Goal: Information Seeking & Learning: Learn about a topic

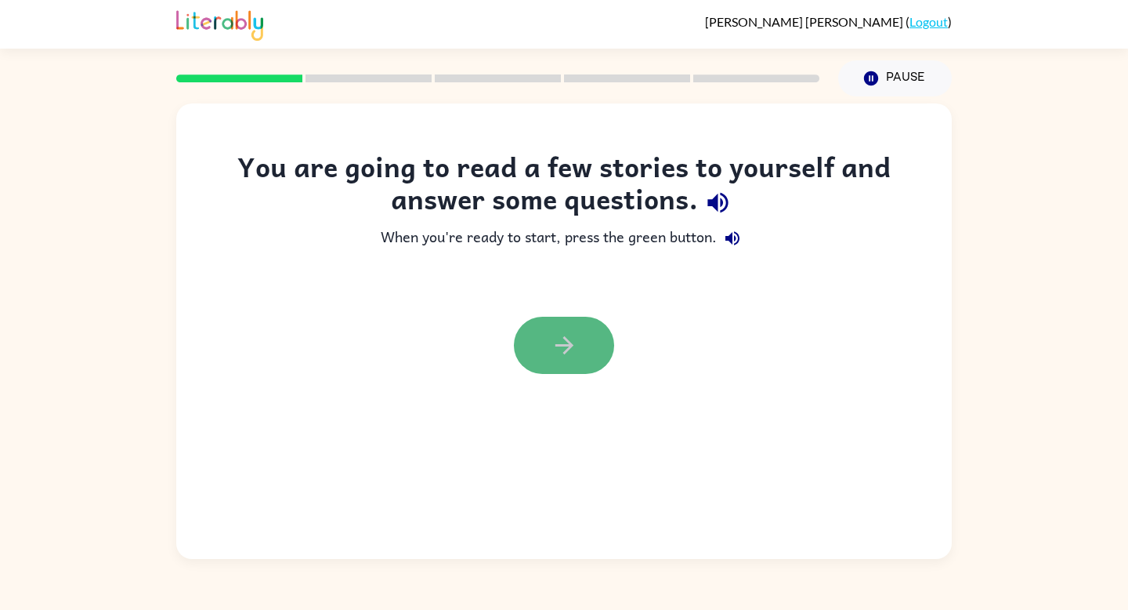
click at [551, 331] on button "button" at bounding box center [564, 345] width 100 height 57
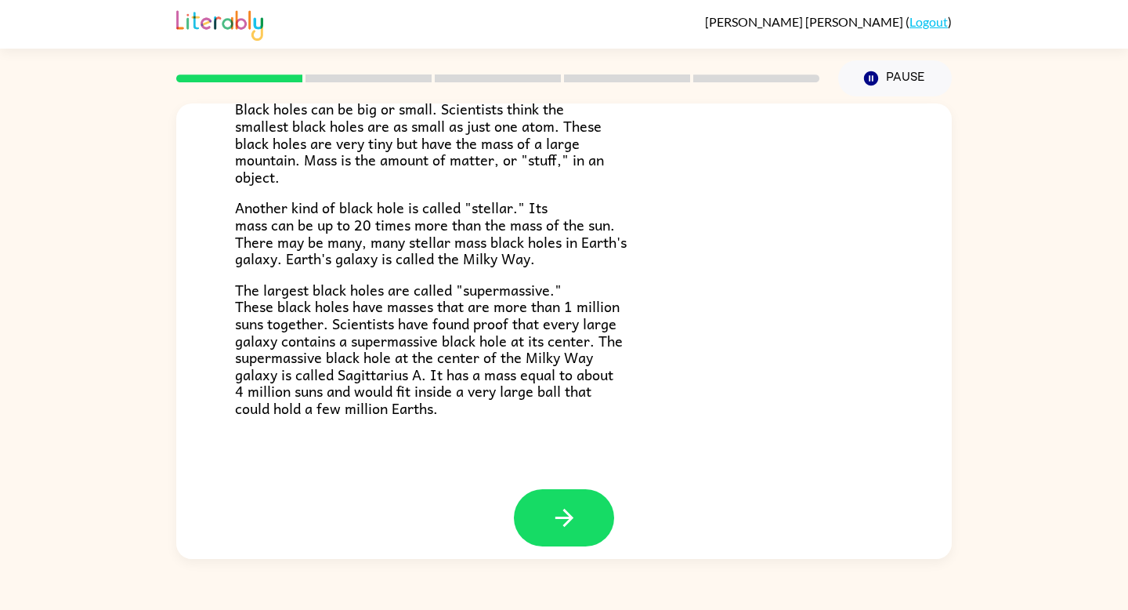
scroll to position [323, 0]
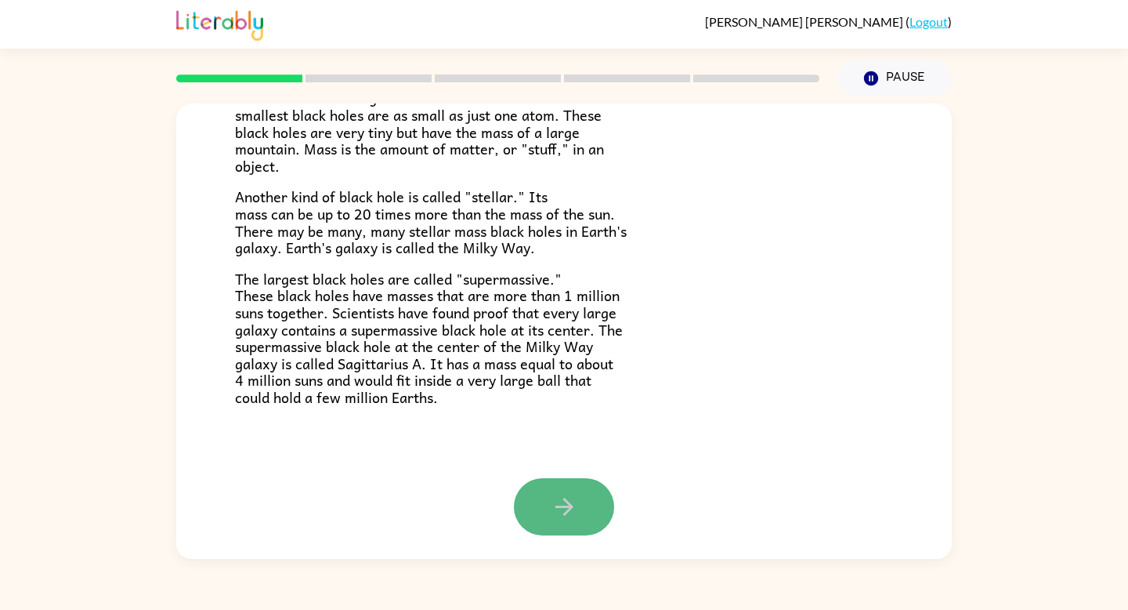
click at [529, 503] on button "button" at bounding box center [564, 506] width 100 height 57
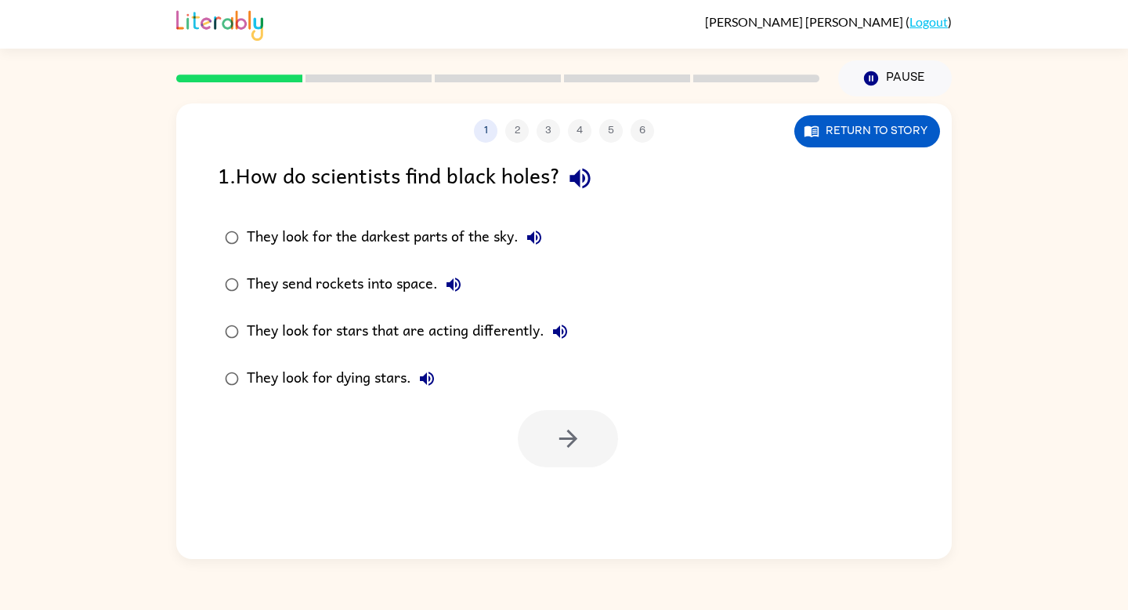
scroll to position [0, 0]
click at [314, 392] on div "They look for dying stars." at bounding box center [345, 378] width 196 height 31
click at [560, 425] on icon "button" at bounding box center [568, 438] width 27 height 27
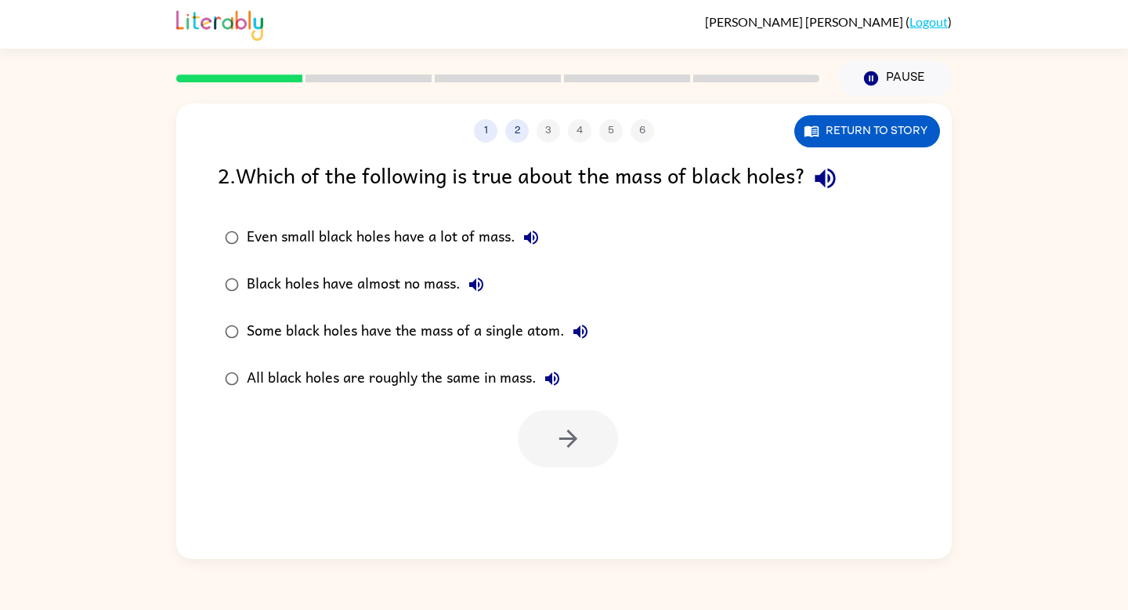
click at [324, 246] on div "Even small black holes have a lot of mass." at bounding box center [397, 237] width 300 height 31
click at [556, 432] on icon "button" at bounding box center [568, 438] width 27 height 27
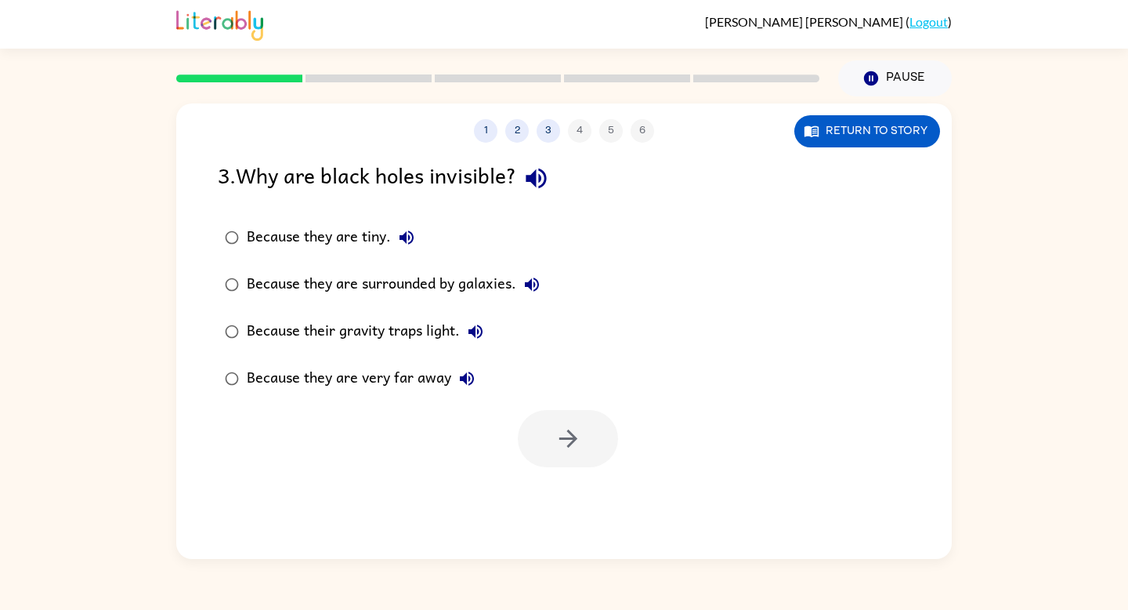
click at [275, 323] on div "Because their gravity traps light." at bounding box center [369, 331] width 244 height 31
click at [570, 434] on icon "button" at bounding box center [568, 438] width 18 height 18
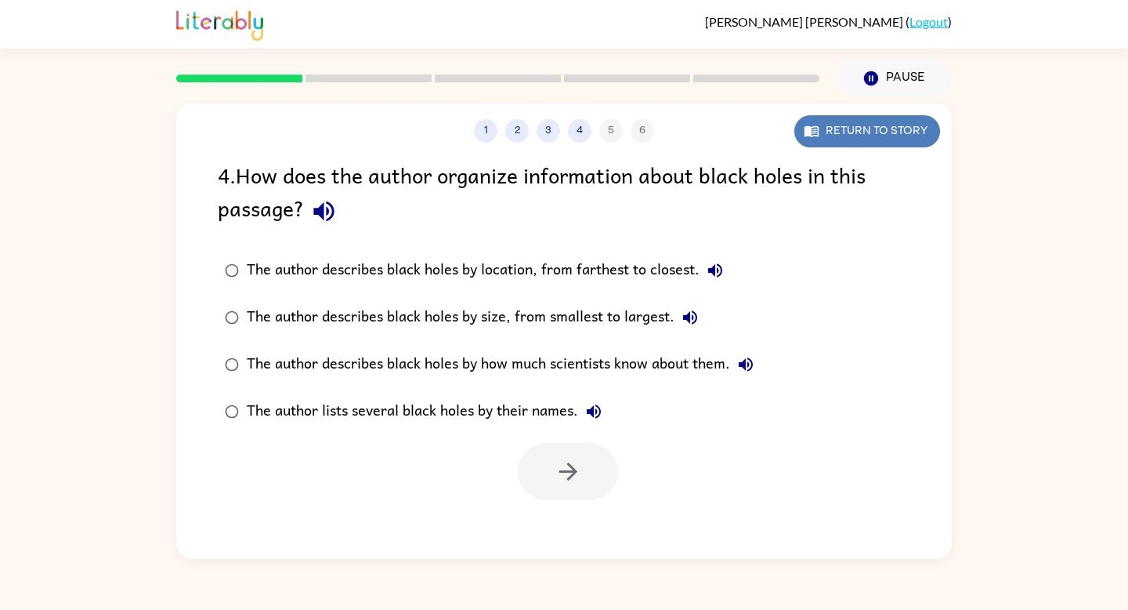
click at [812, 136] on icon "button" at bounding box center [812, 131] width 14 height 11
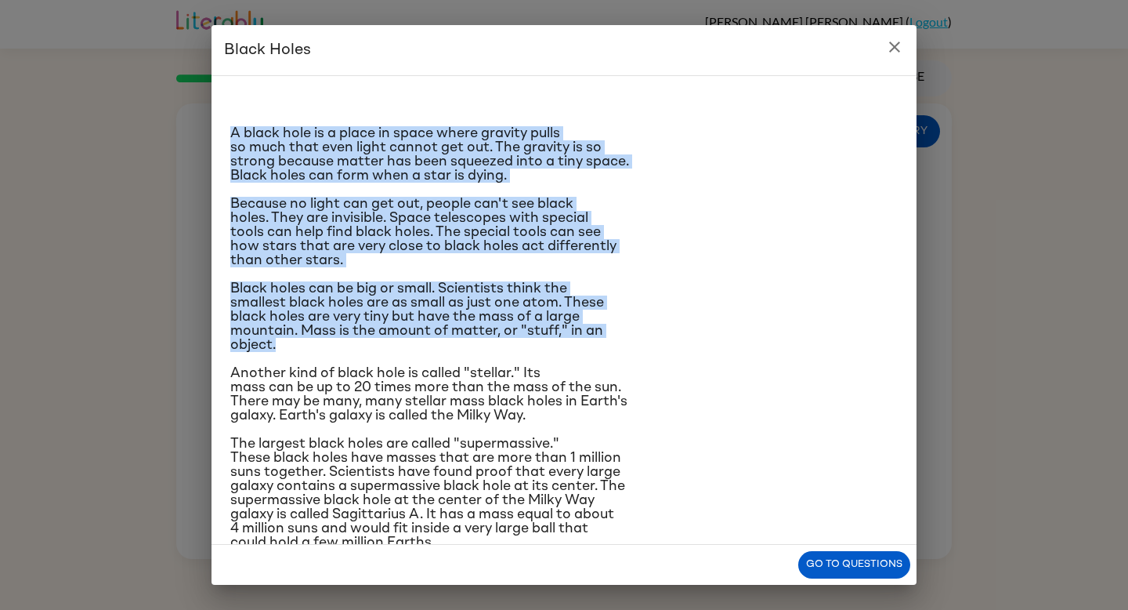
drag, startPoint x: 233, startPoint y: 136, endPoint x: 334, endPoint y: 413, distance: 295.3
click at [334, 413] on div "A black hole is a place in space where gravity pulls so much that even light ca…" at bounding box center [564, 319] width 668 height 461
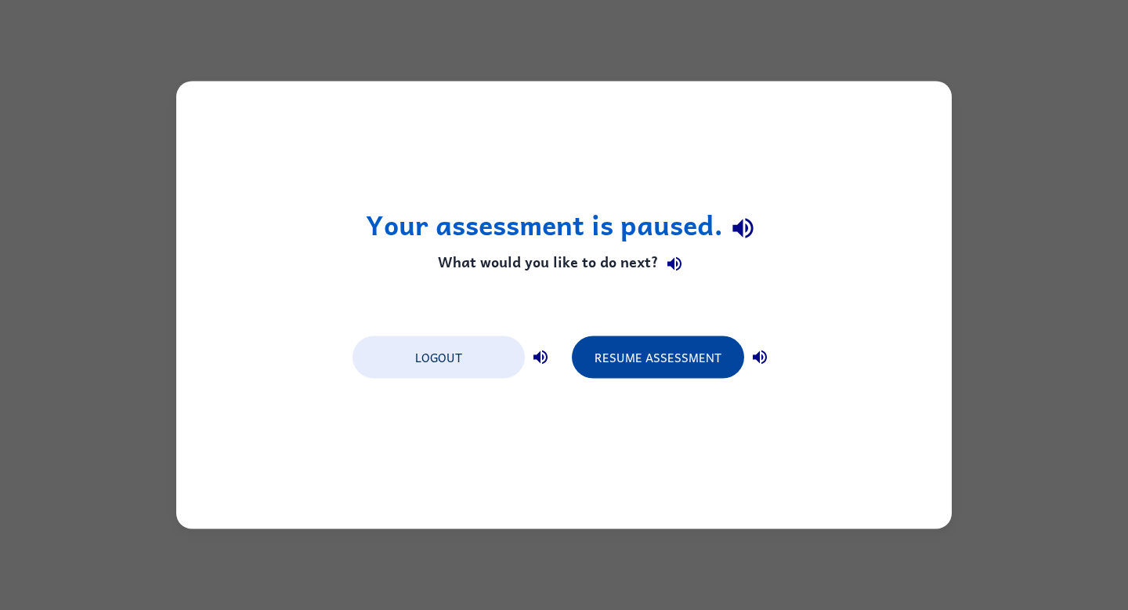
click at [610, 346] on button "Resume Assessment" at bounding box center [658, 357] width 172 height 42
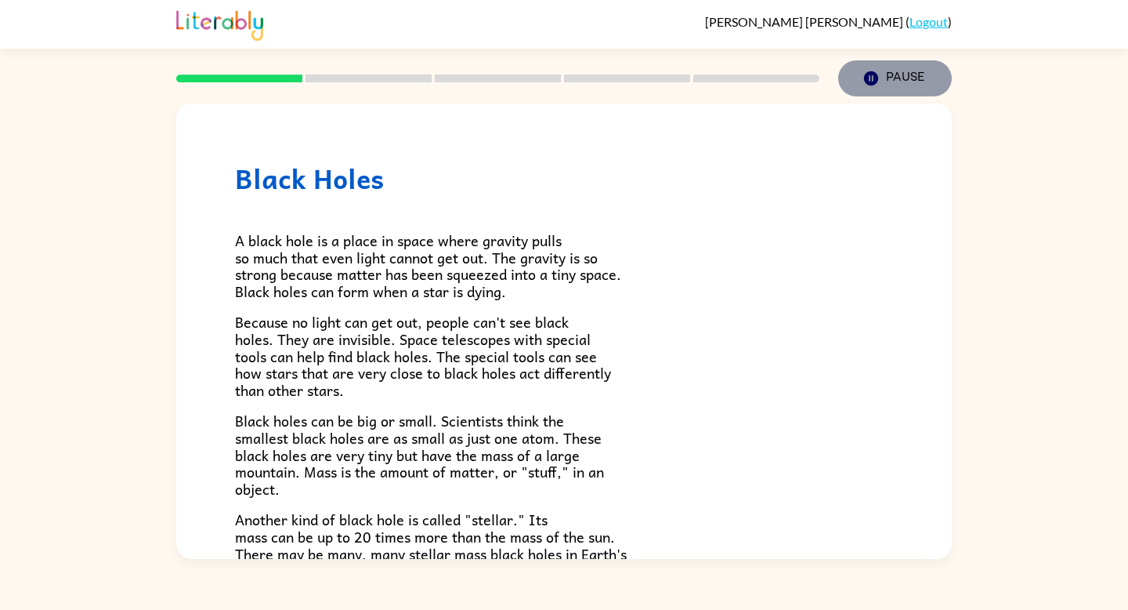
click at [916, 69] on button "Pause Pause" at bounding box center [895, 78] width 114 height 36
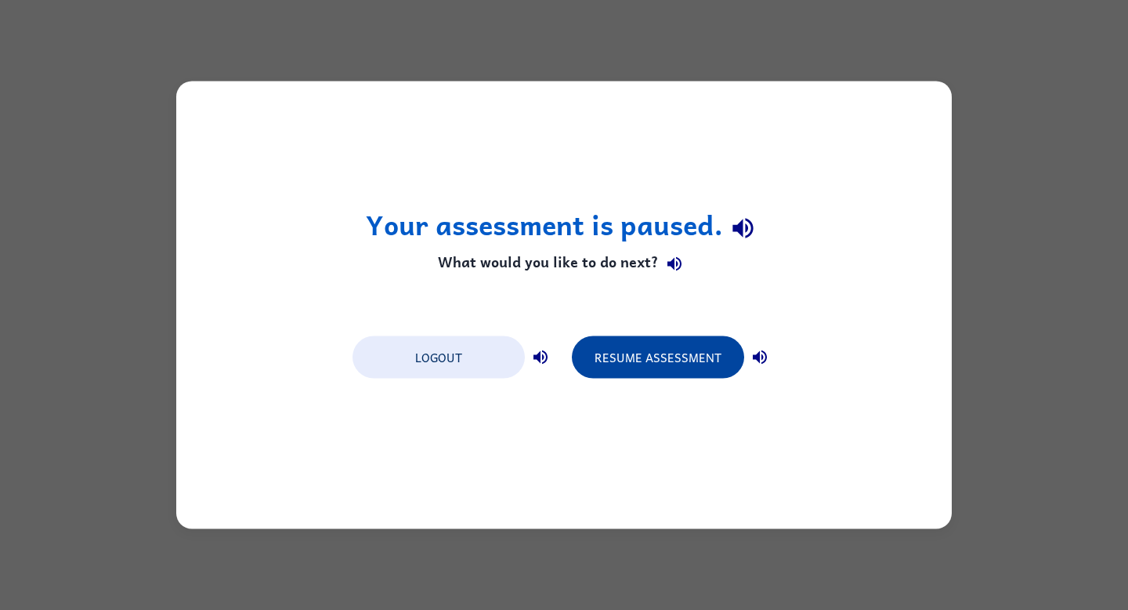
click at [682, 355] on button "Resume Assessment" at bounding box center [658, 357] width 172 height 42
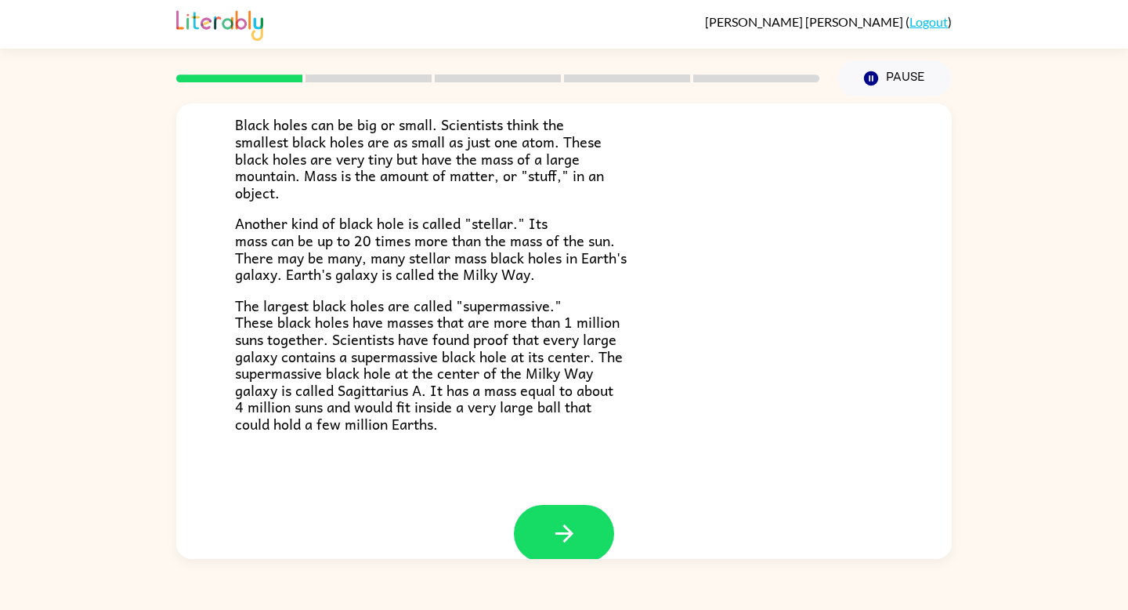
scroll to position [323, 0]
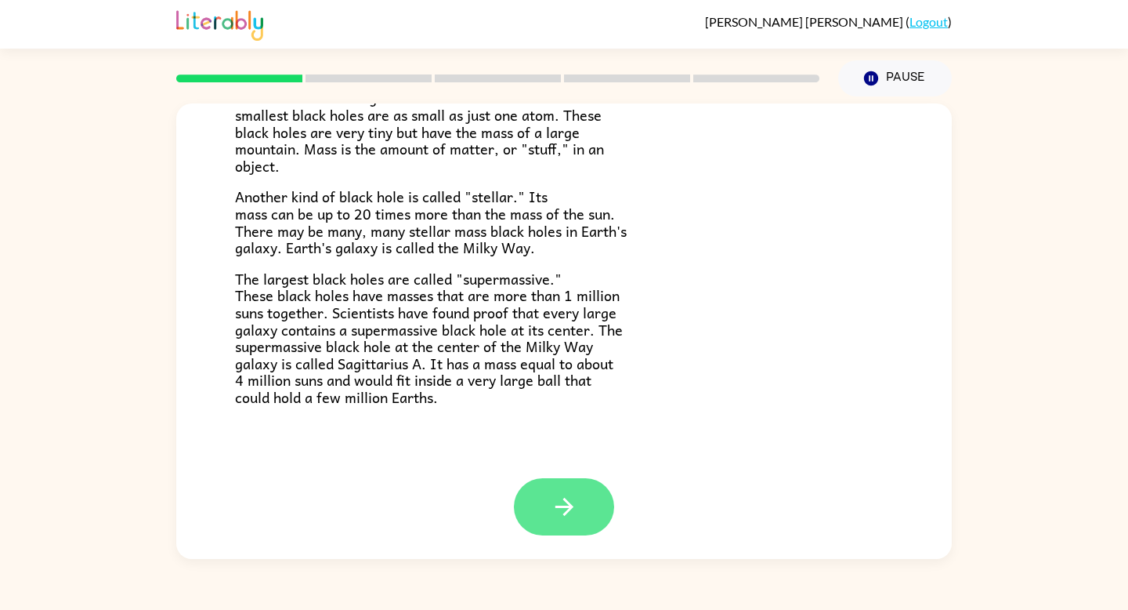
click at [551, 498] on icon "button" at bounding box center [564, 506] width 27 height 27
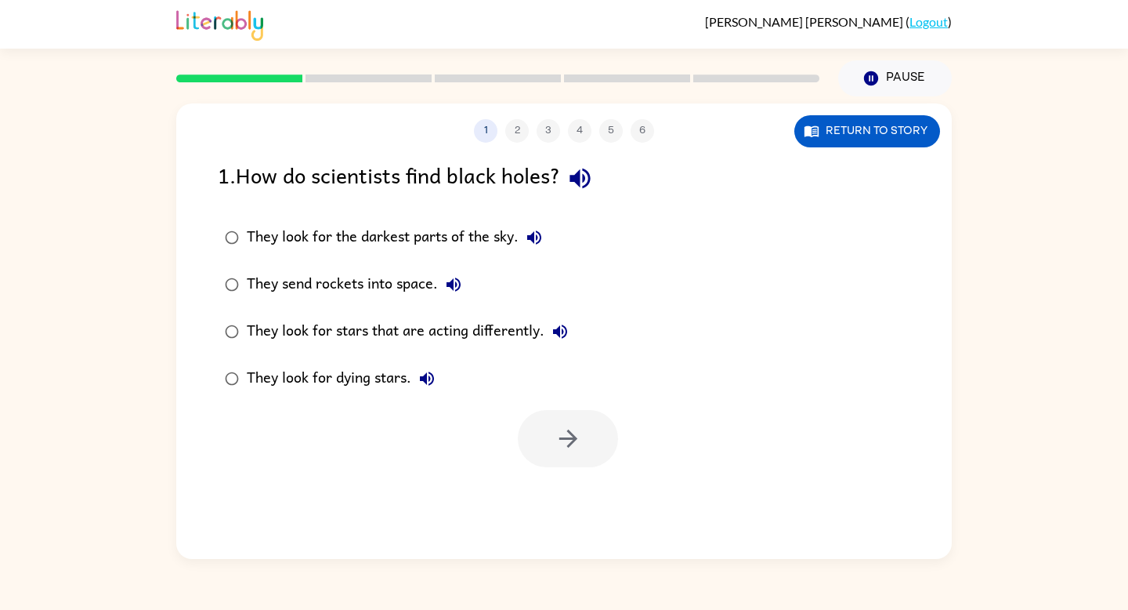
scroll to position [0, 0]
click at [353, 378] on div "They look for dying stars." at bounding box center [345, 378] width 196 height 31
click at [563, 432] on icon "button" at bounding box center [568, 438] width 27 height 27
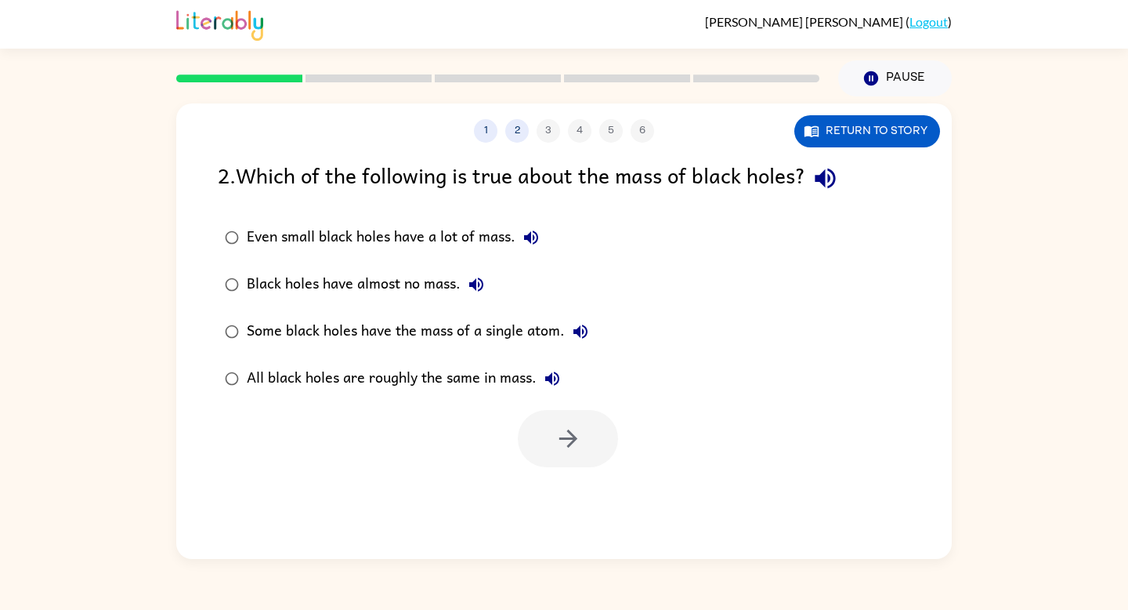
click at [356, 234] on div "Even small black holes have a lot of mass." at bounding box center [397, 237] width 300 height 31
click at [570, 462] on button "button" at bounding box center [568, 438] width 100 height 57
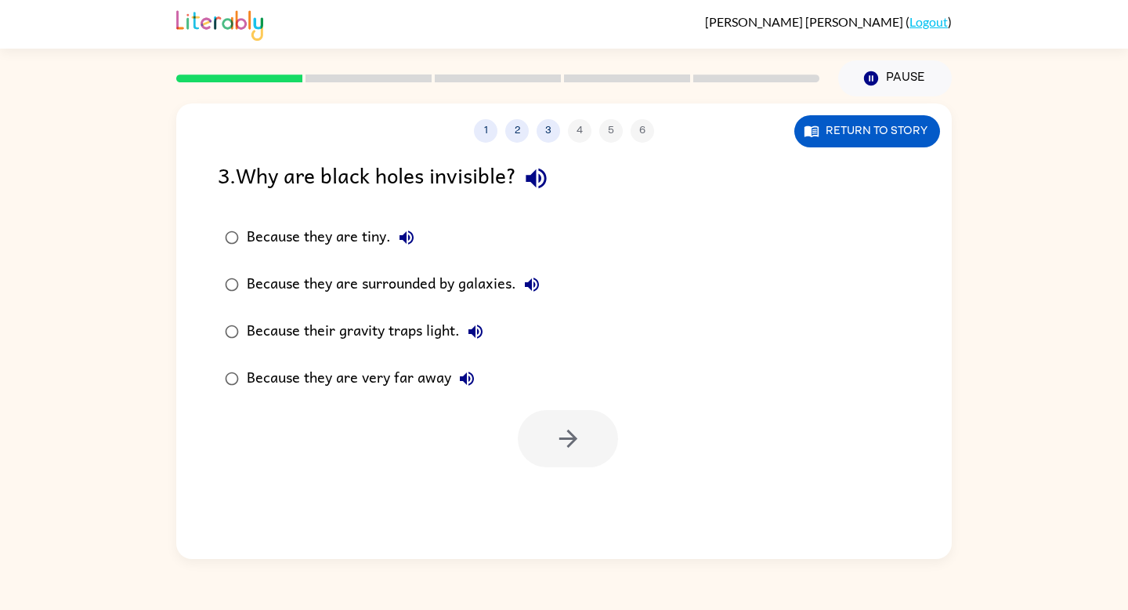
click at [570, 418] on div at bounding box center [568, 438] width 100 height 57
click at [394, 369] on div "Because they are very far away" at bounding box center [365, 378] width 236 height 31
click at [391, 341] on div "Because their gravity traps light." at bounding box center [369, 331] width 244 height 31
click at [544, 422] on button "button" at bounding box center [568, 438] width 100 height 57
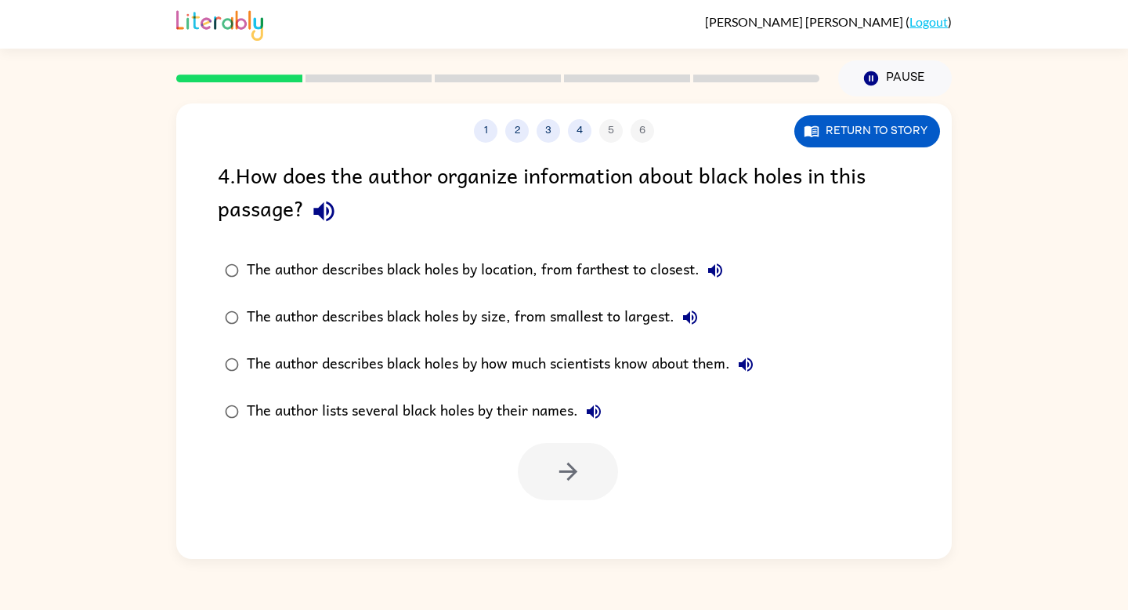
click at [500, 422] on div "The author lists several black holes by their names." at bounding box center [428, 411] width 363 height 31
click at [493, 362] on div "The author describes black holes by how much scientists know about them." at bounding box center [504, 364] width 515 height 31
click at [497, 353] on div "The author describes black holes by how much scientists know about them." at bounding box center [504, 364] width 515 height 31
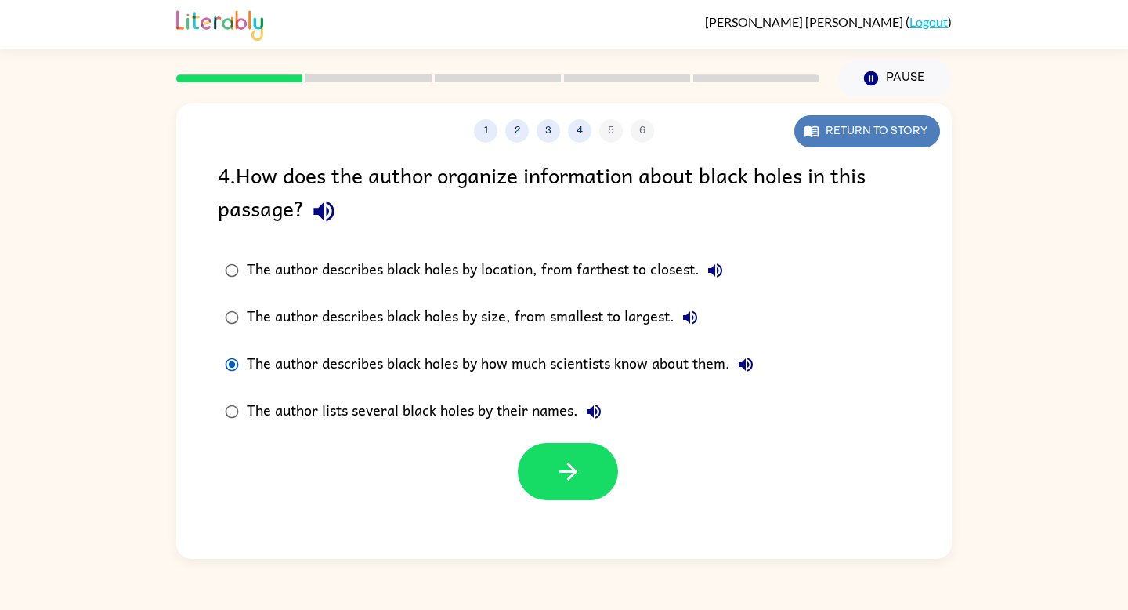
click at [813, 132] on icon "button" at bounding box center [812, 131] width 16 height 16
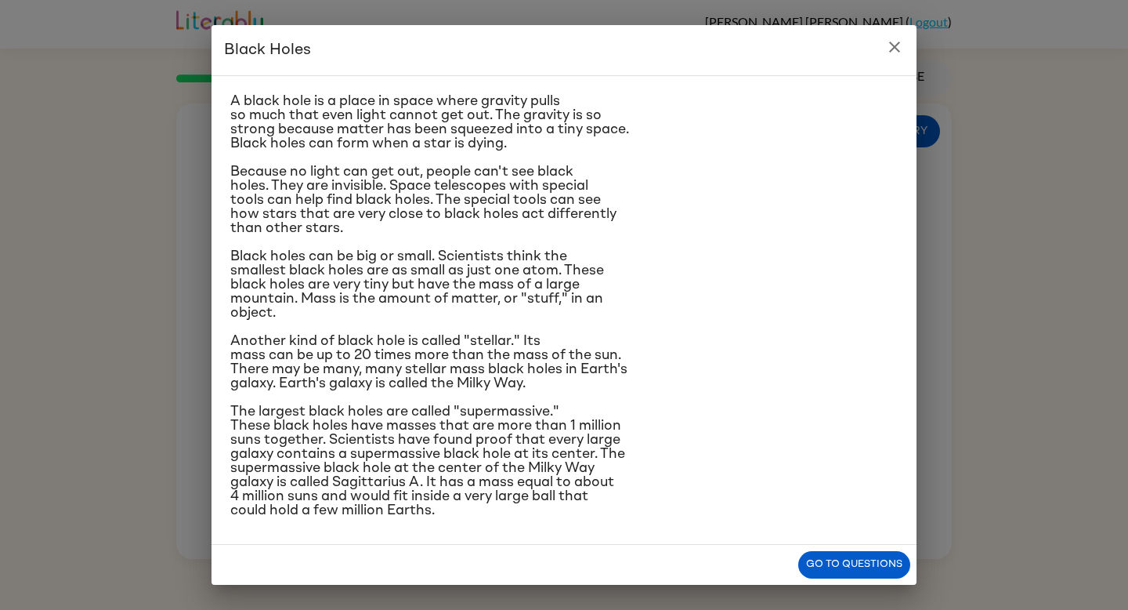
scroll to position [143, 0]
click at [819, 553] on button "Go to questions" at bounding box center [855, 564] width 112 height 27
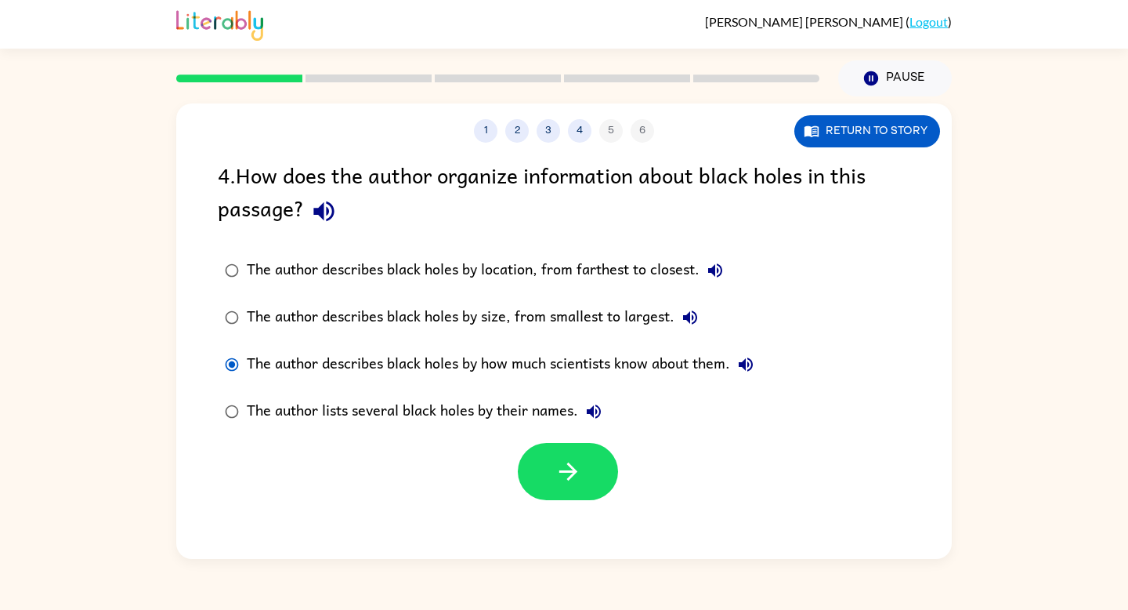
click at [395, 314] on div "The author describes black holes by size, from smallest to largest." at bounding box center [476, 317] width 459 height 31
click at [550, 452] on button "button" at bounding box center [568, 471] width 100 height 57
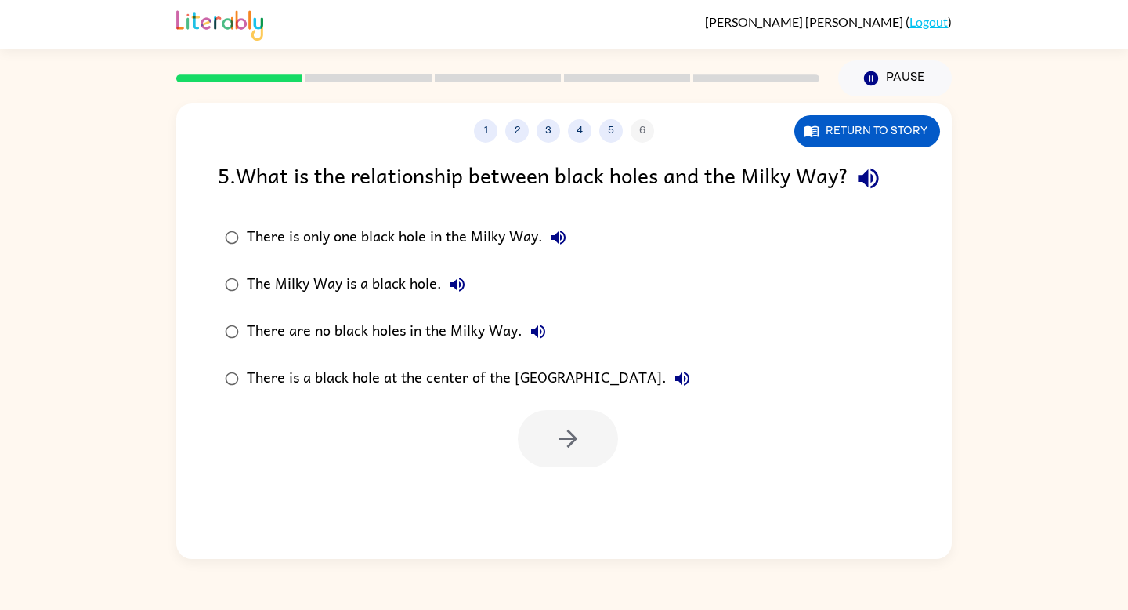
click at [468, 332] on div "There are no black holes in the Milky Way." at bounding box center [400, 331] width 307 height 31
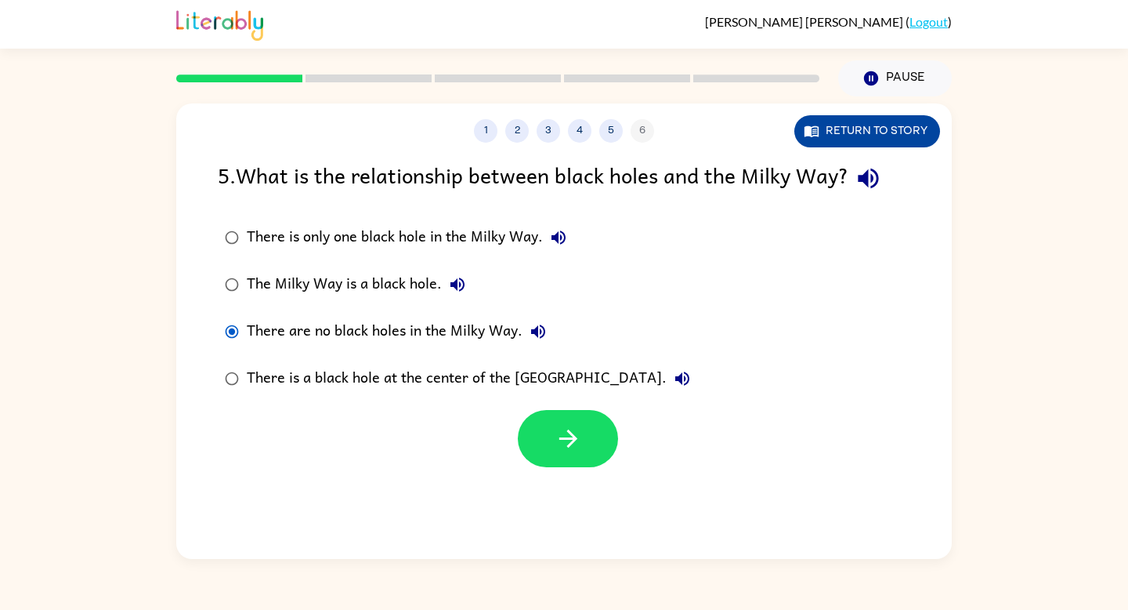
click at [875, 131] on button "Return to story" at bounding box center [868, 131] width 146 height 32
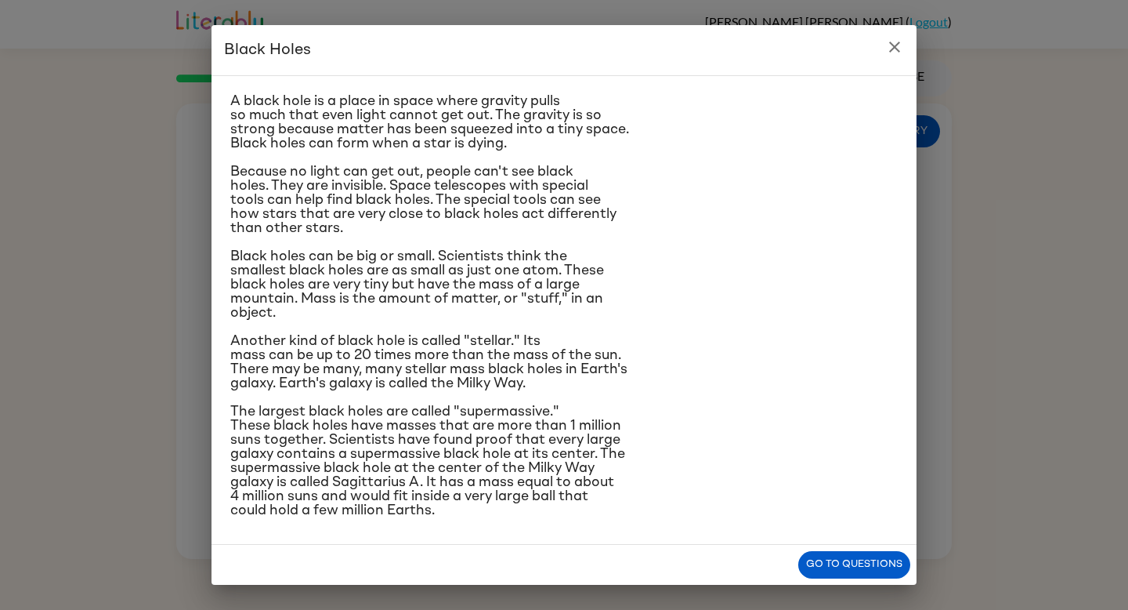
click at [810, 567] on button "Go to questions" at bounding box center [855, 564] width 112 height 27
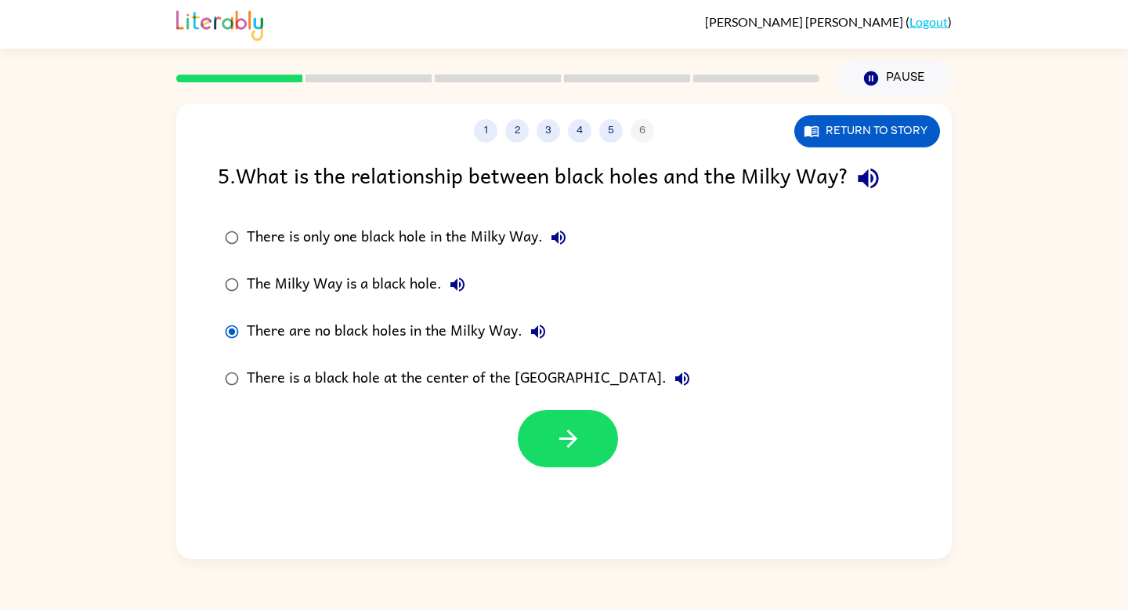
click at [385, 334] on div "There are no black holes in the Milky Way." at bounding box center [400, 331] width 307 height 31
click at [373, 238] on div "There is only one black hole in the Milky Way." at bounding box center [411, 237] width 328 height 31
click at [361, 272] on div "The Milky Way is a black hole." at bounding box center [360, 284] width 226 height 31
click at [366, 371] on div "There is a black hole at the center of the [GEOGRAPHIC_DATA]." at bounding box center [472, 378] width 451 height 31
click at [378, 328] on div "There are no black holes in the Milky Way." at bounding box center [400, 331] width 307 height 31
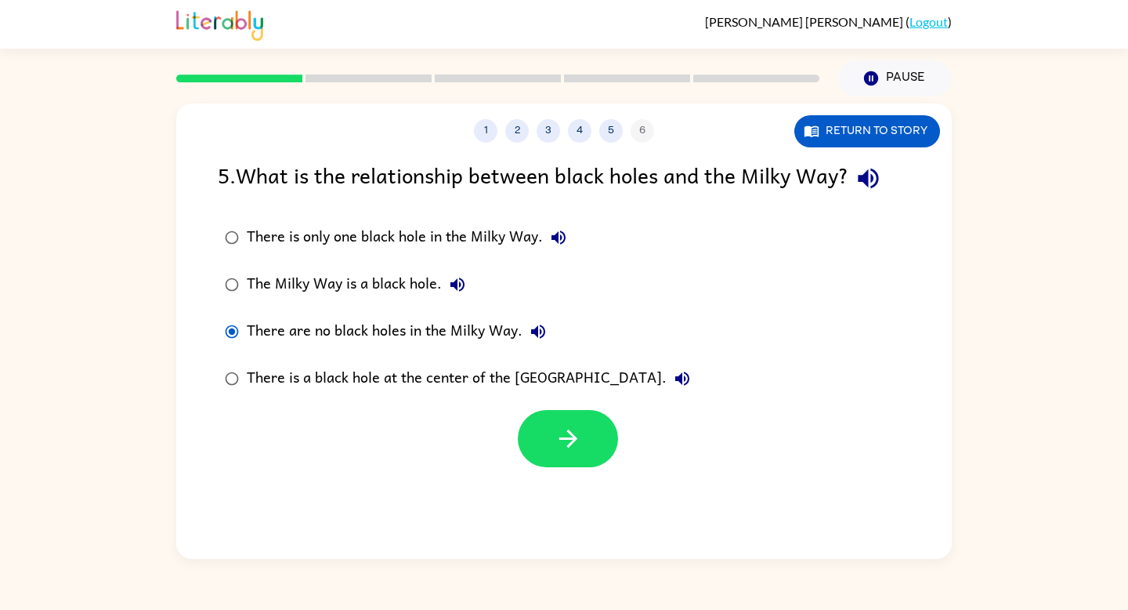
click at [370, 278] on div "The Milky Way is a black hole." at bounding box center [360, 284] width 226 height 31
click at [369, 241] on div "There is only one black hole in the Milky Way." at bounding box center [411, 237] width 328 height 31
click at [331, 391] on div "There is a black hole at the center of the [GEOGRAPHIC_DATA]." at bounding box center [472, 378] width 451 height 31
click at [397, 225] on div "There is only one black hole in the Milky Way." at bounding box center [411, 237] width 328 height 31
click at [565, 445] on icon "button" at bounding box center [568, 438] width 27 height 27
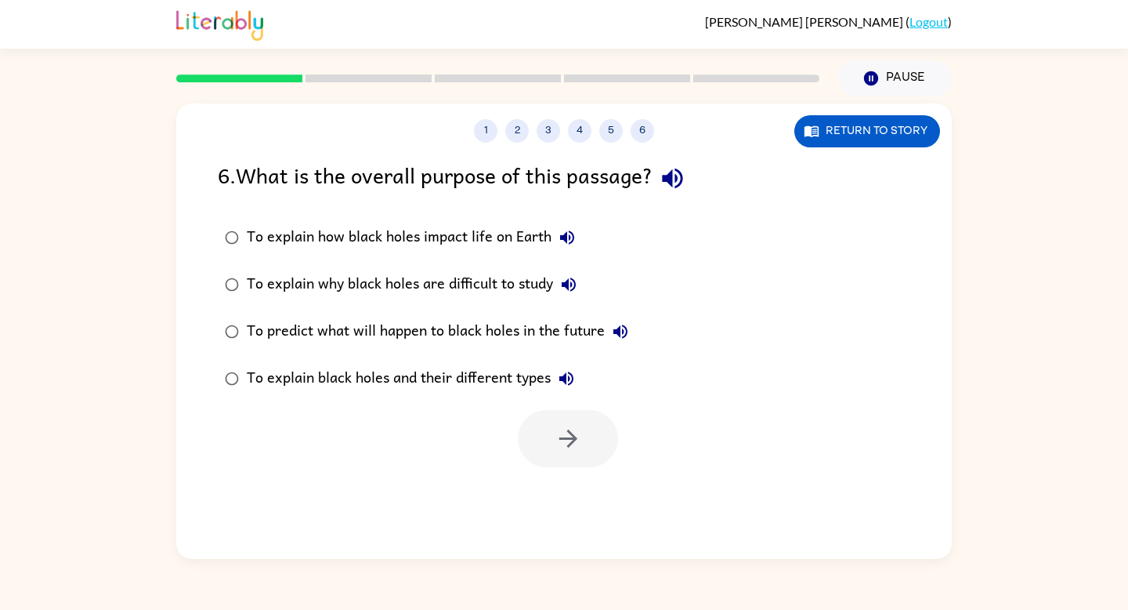
click at [419, 226] on div "To explain how black holes impact life on Earth" at bounding box center [415, 237] width 336 height 31
click at [411, 280] on div "To explain why black holes are difficult to study" at bounding box center [416, 284] width 338 height 31
click at [422, 326] on div "To predict what will happen to black holes in the future" at bounding box center [441, 331] width 389 height 31
click at [409, 375] on div "To explain black holes and their different types" at bounding box center [414, 378] width 335 height 31
click at [548, 443] on button "button" at bounding box center [568, 438] width 100 height 57
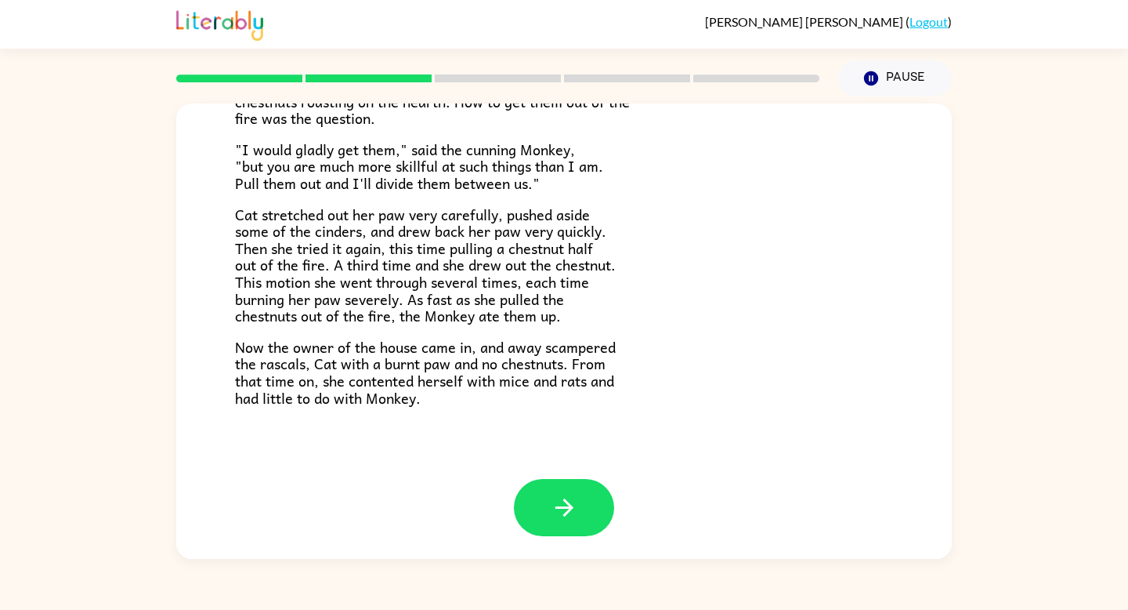
scroll to position [254, 0]
click at [545, 510] on button "button" at bounding box center [564, 508] width 100 height 57
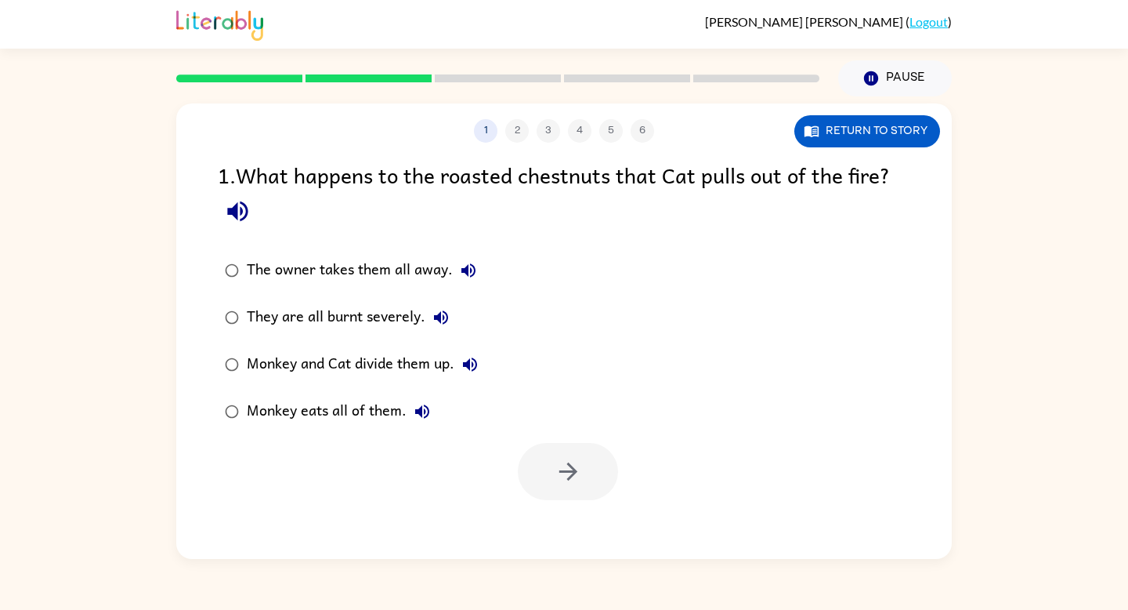
scroll to position [0, 0]
click at [820, 126] on button "Return to story" at bounding box center [868, 131] width 146 height 32
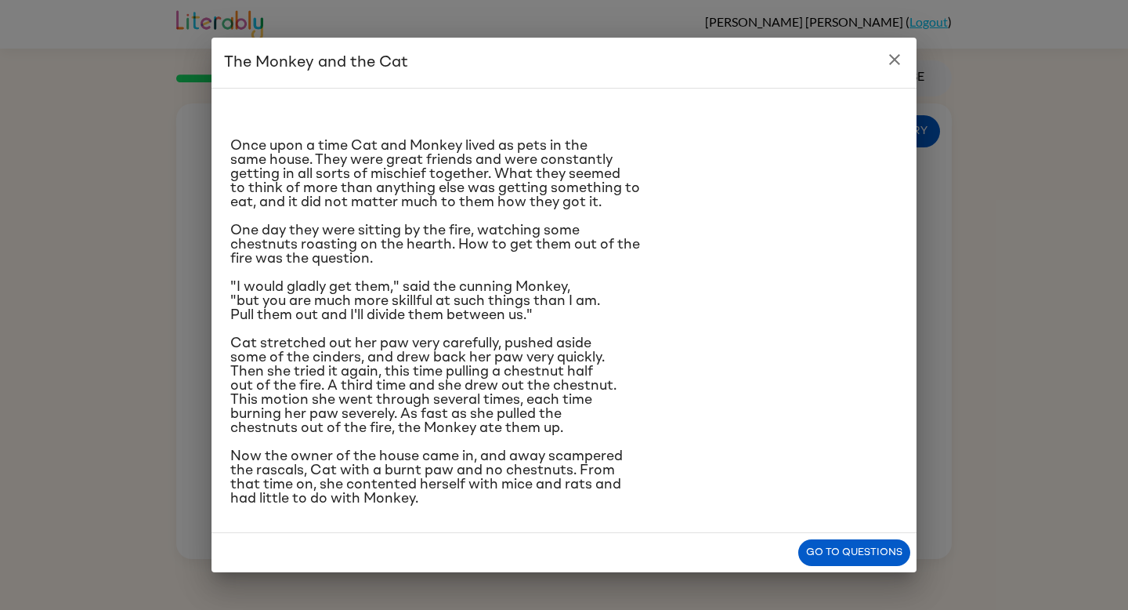
scroll to position [67, 0]
click at [857, 563] on button "Go to questions" at bounding box center [855, 552] width 112 height 27
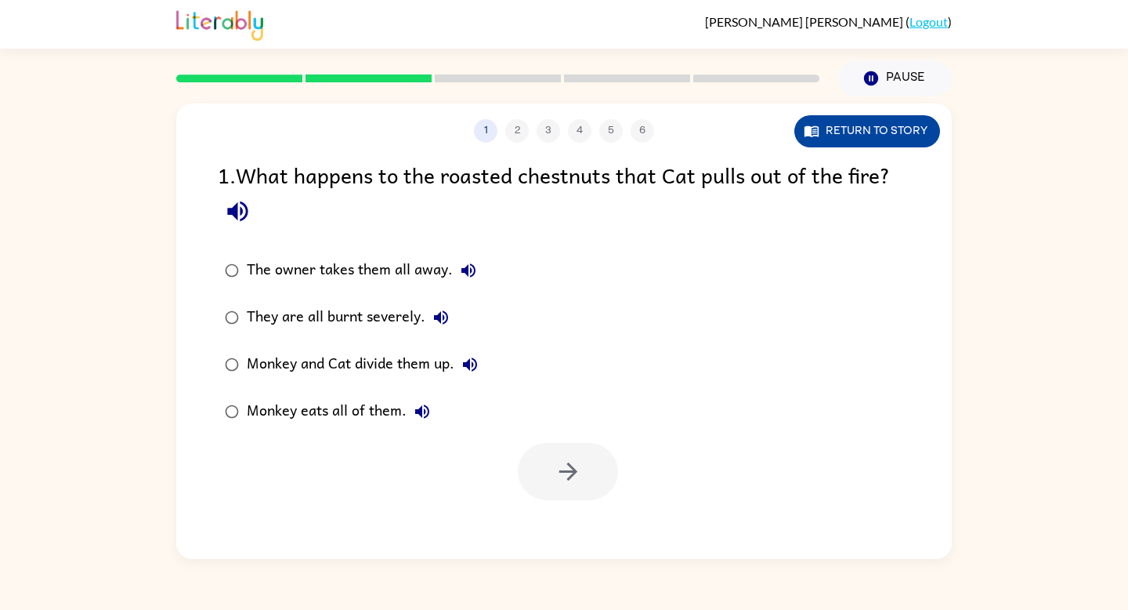
click at [817, 135] on icon "button" at bounding box center [812, 131] width 16 height 16
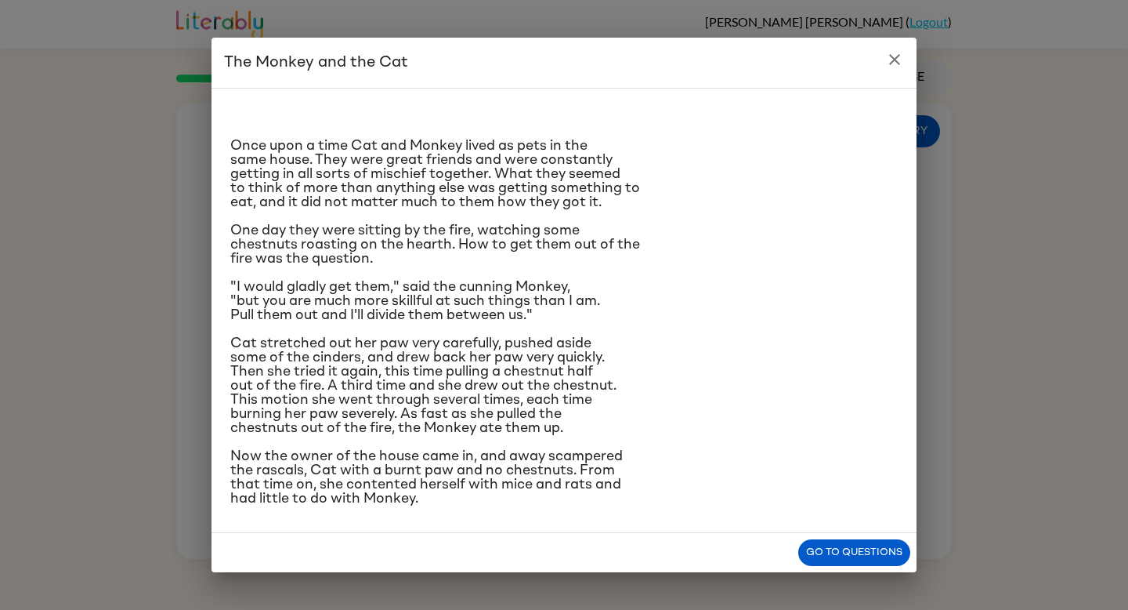
scroll to position [70, 0]
click at [905, 174] on div "​​Once upon a time Cat and Monkey lived as pets in the same house. They were gr…" at bounding box center [564, 310] width 705 height 445
click at [595, 209] on span "​​Once upon a time Cat and Monkey lived as pets in the same house. They were gr…" at bounding box center [435, 174] width 410 height 71
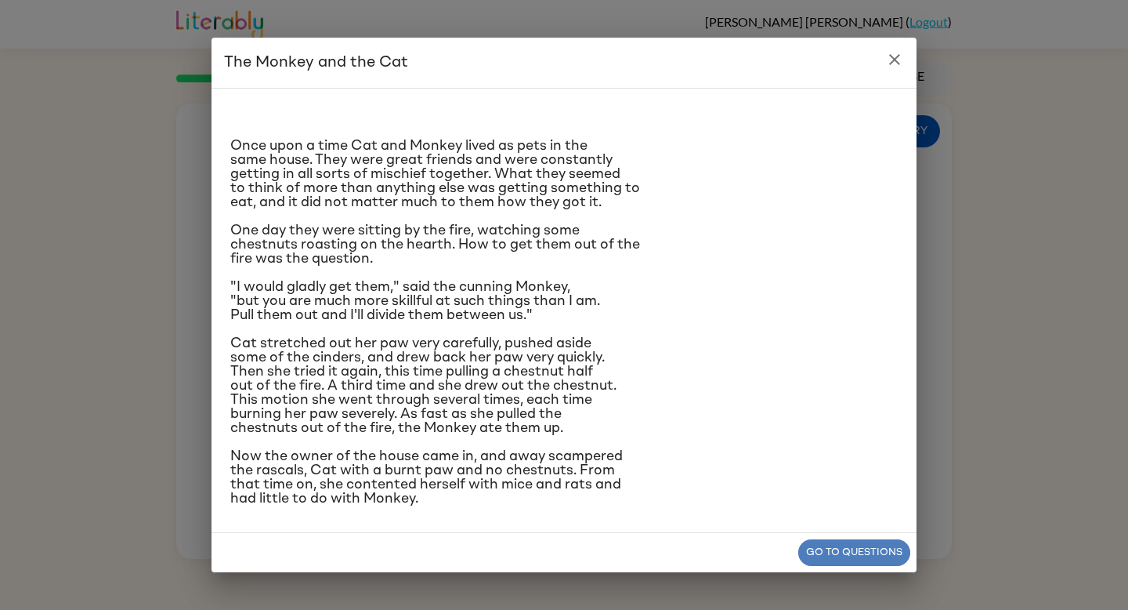
click at [813, 555] on button "Go to questions" at bounding box center [855, 552] width 112 height 27
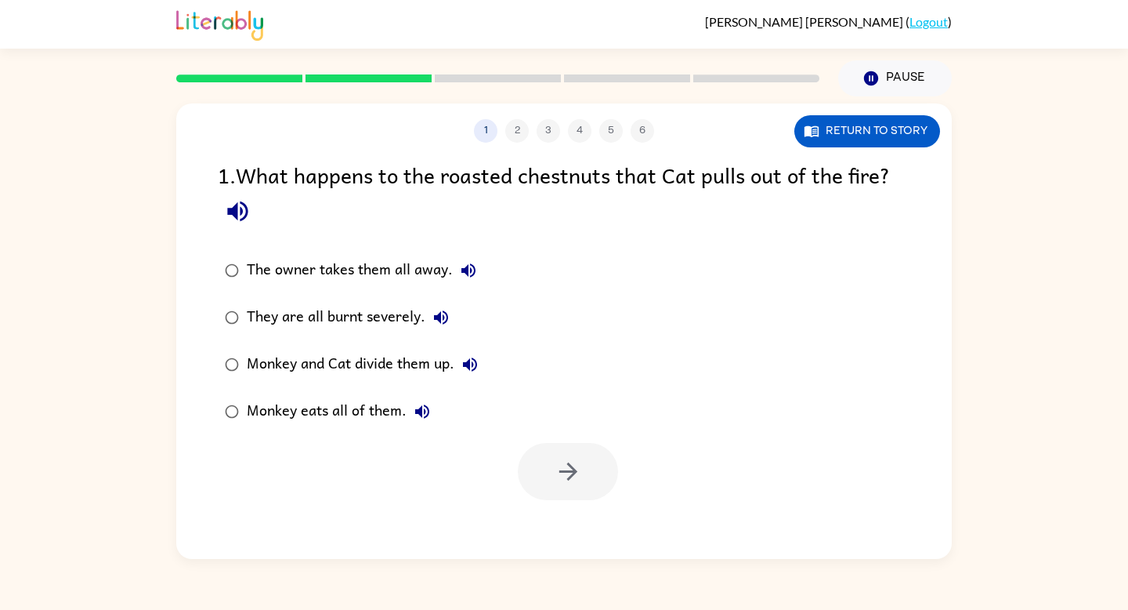
click at [303, 280] on div "The owner takes them all away." at bounding box center [365, 270] width 237 height 31
click at [300, 360] on div "Monkey and Cat divide them up." at bounding box center [366, 364] width 239 height 31
click at [303, 404] on div "Monkey eats all of them." at bounding box center [342, 411] width 191 height 31
click at [601, 498] on div at bounding box center [568, 471] width 100 height 57
click at [574, 476] on icon "button" at bounding box center [568, 471] width 27 height 27
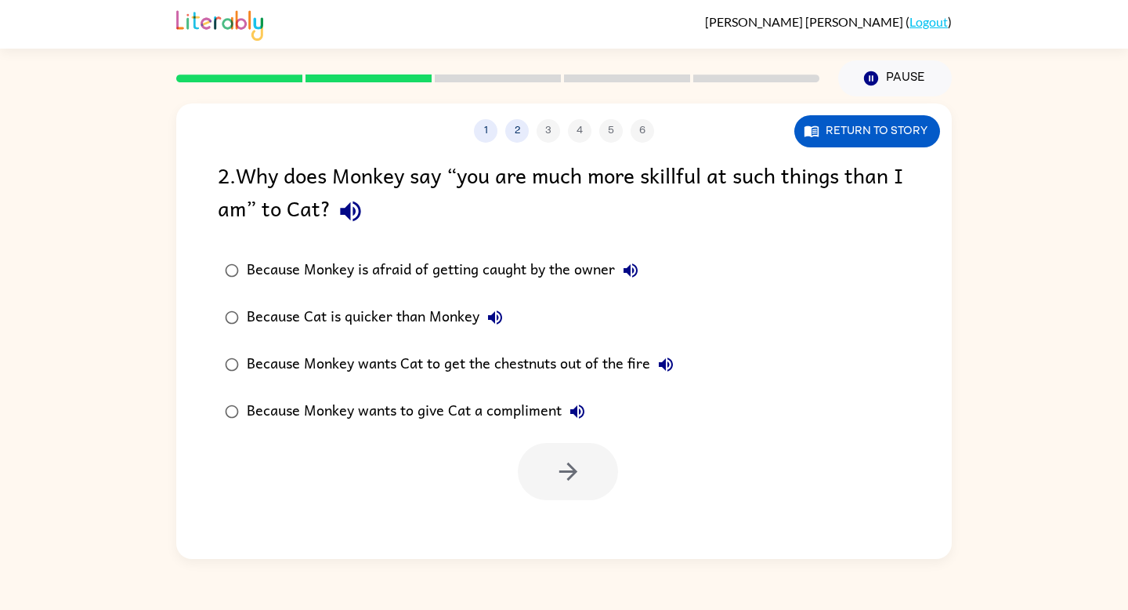
click at [380, 339] on label "Because Cat is quicker than Monkey" at bounding box center [449, 317] width 480 height 47
click at [381, 356] on div "Because Monkey wants Cat to get the chestnuts out of the fire" at bounding box center [464, 364] width 435 height 31
click at [545, 471] on button "button" at bounding box center [568, 471] width 100 height 57
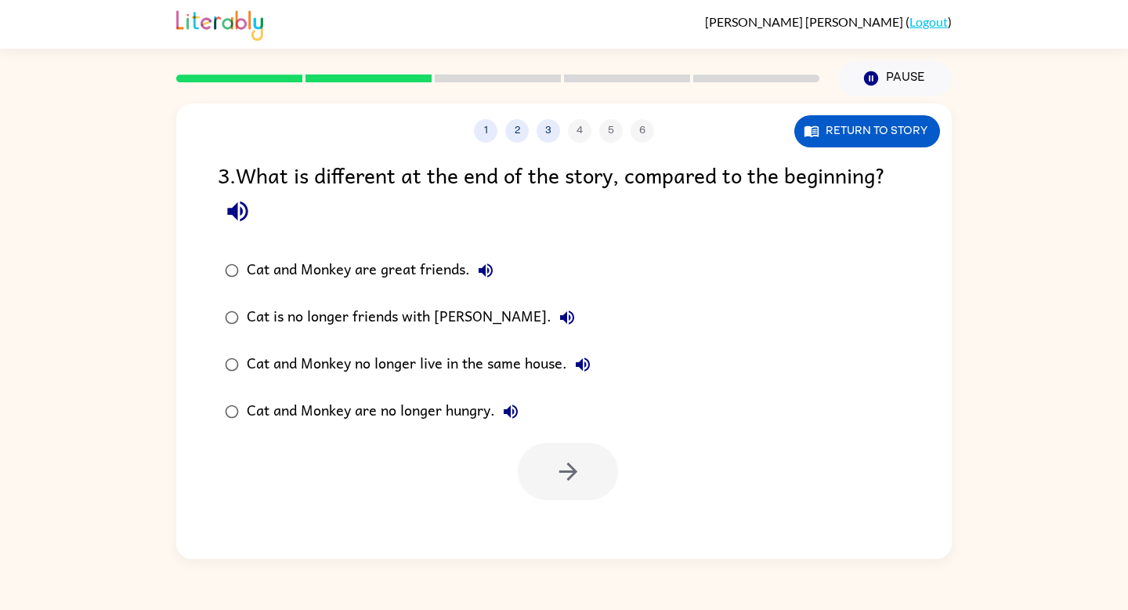
click at [396, 273] on div "Cat and Monkey are great friends." at bounding box center [374, 270] width 255 height 31
click at [403, 319] on div "Cat is no longer friends with [PERSON_NAME]." at bounding box center [415, 317] width 336 height 31
click at [532, 492] on button "button" at bounding box center [568, 471] width 100 height 57
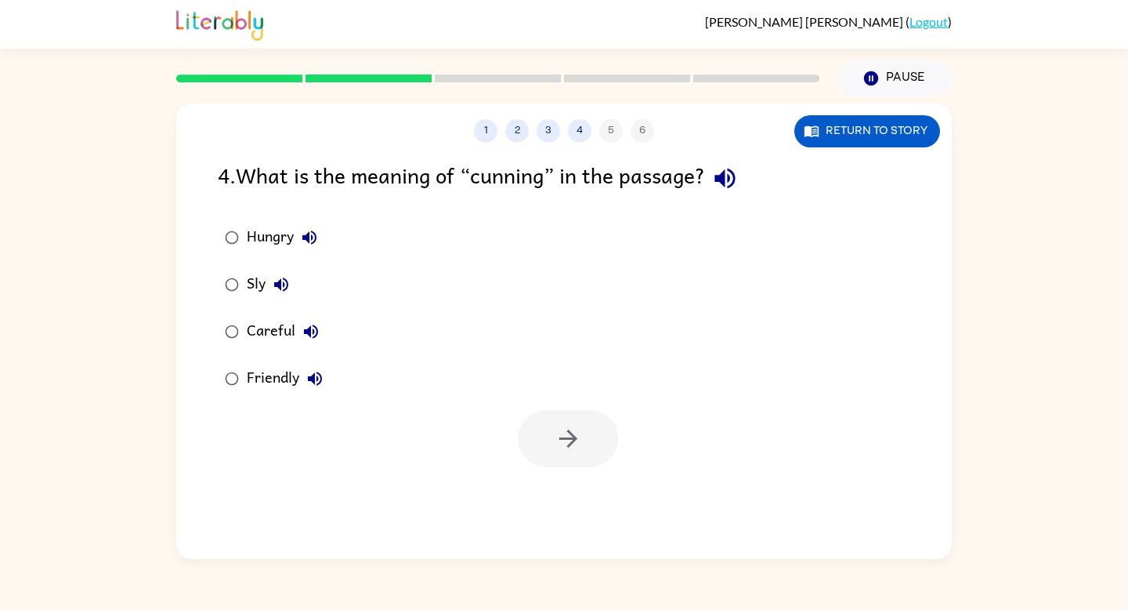
click at [255, 283] on div "Sly" at bounding box center [272, 284] width 50 height 31
click at [523, 435] on button "button" at bounding box center [568, 438] width 100 height 57
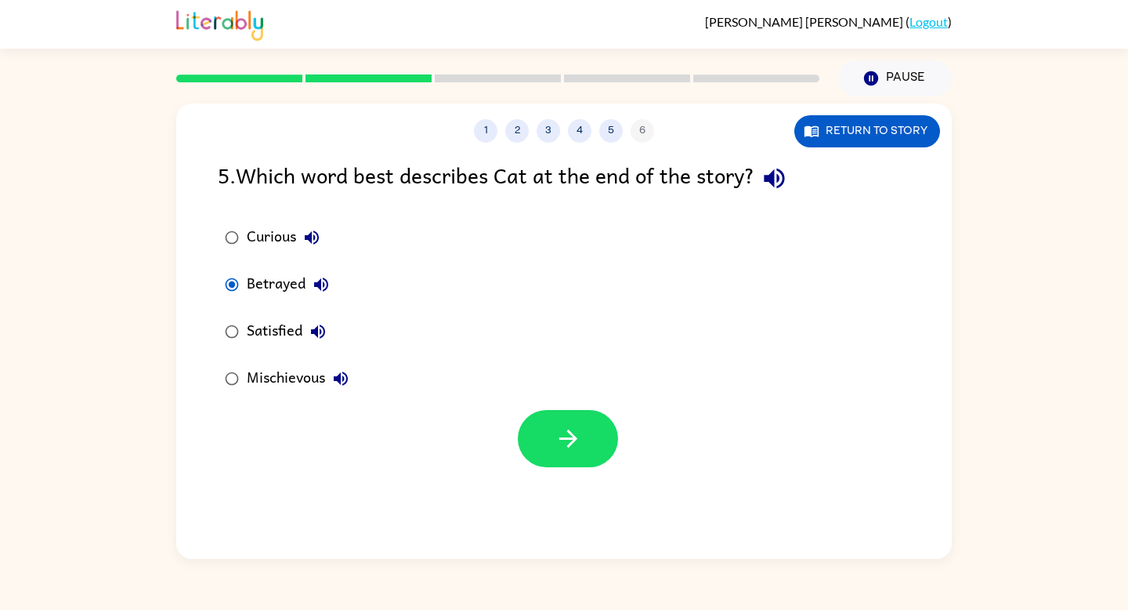
click at [514, 440] on div at bounding box center [564, 434] width 776 height 65
click at [548, 441] on button "button" at bounding box center [568, 438] width 100 height 57
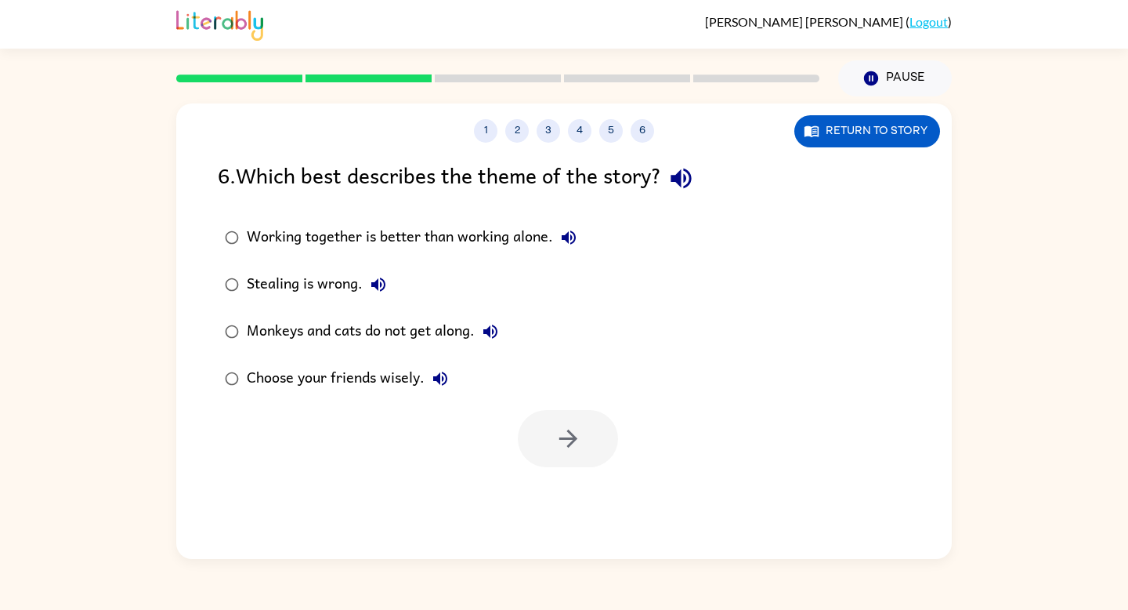
click at [279, 245] on div "Working together is better than working alone." at bounding box center [416, 237] width 338 height 31
click at [285, 294] on div "Stealing is wrong." at bounding box center [320, 284] width 147 height 31
click at [328, 374] on div "Choose your friends wisely." at bounding box center [351, 378] width 209 height 31
click at [557, 443] on icon "button" at bounding box center [568, 438] width 27 height 27
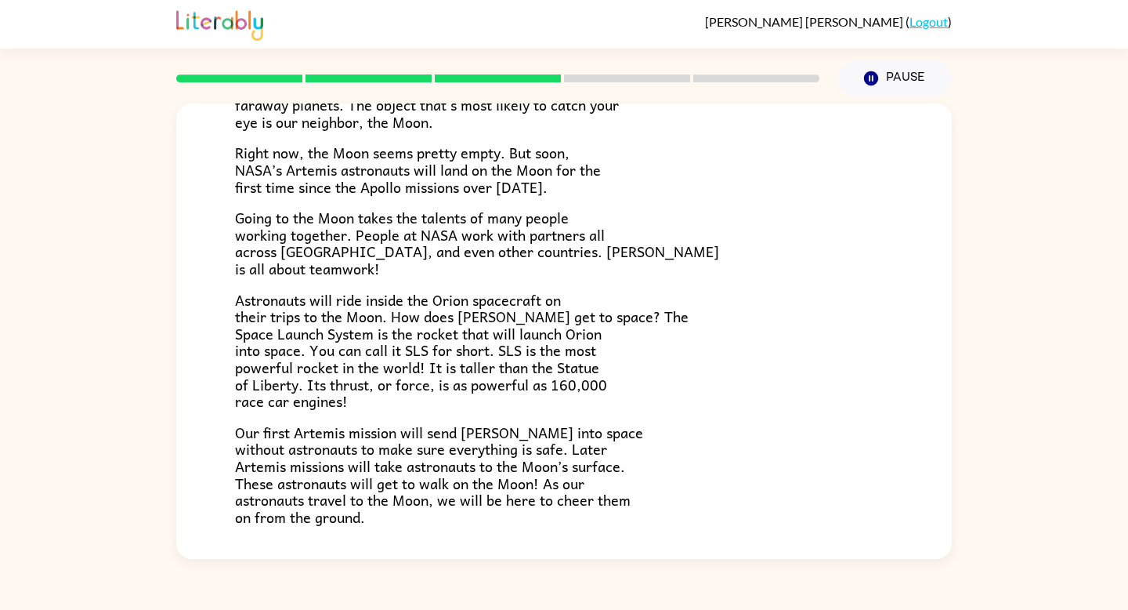
scroll to position [289, 0]
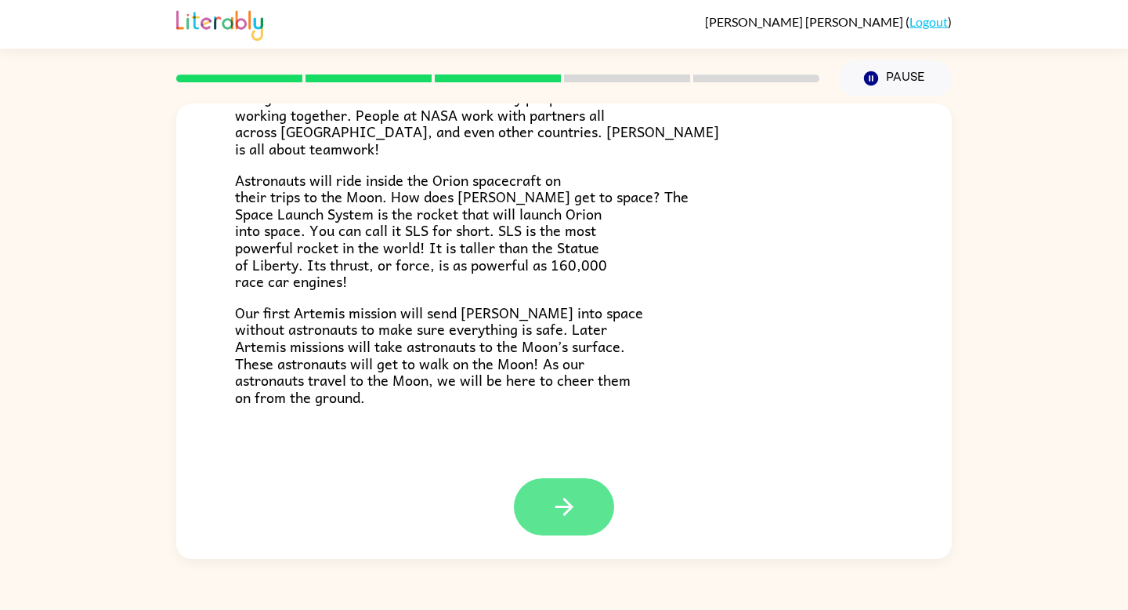
click at [611, 497] on button "button" at bounding box center [564, 506] width 100 height 57
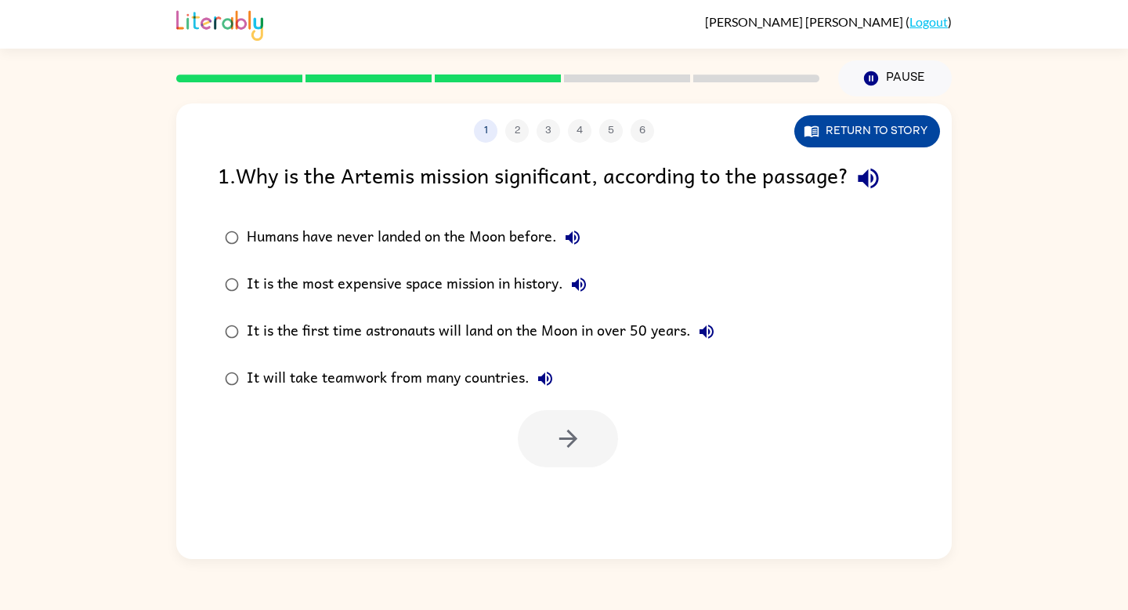
click at [834, 128] on button "Return to story" at bounding box center [868, 131] width 146 height 32
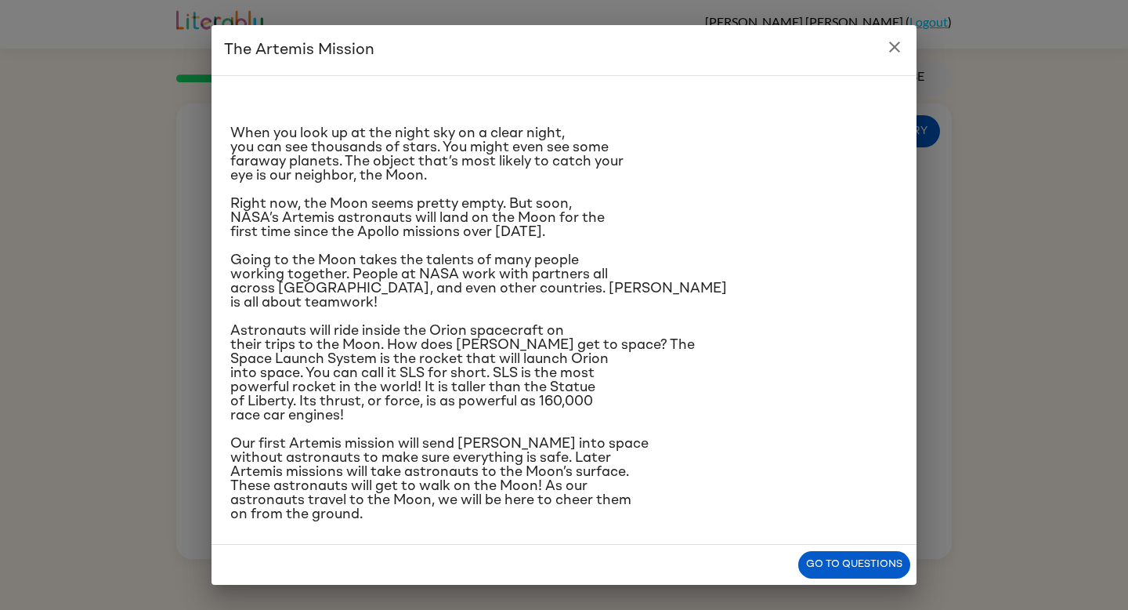
click at [322, 132] on span "When you look up at the night sky on a clear night, you can see thousands of st…" at bounding box center [426, 154] width 393 height 56
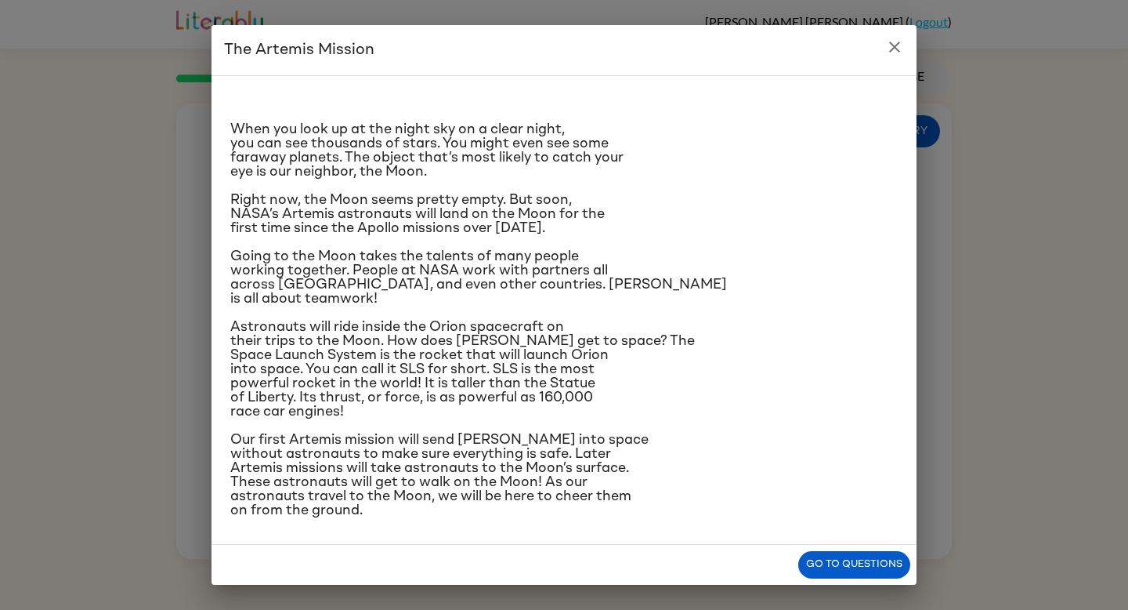
scroll to position [107, 0]
click at [835, 574] on button "Go to questions" at bounding box center [855, 564] width 112 height 27
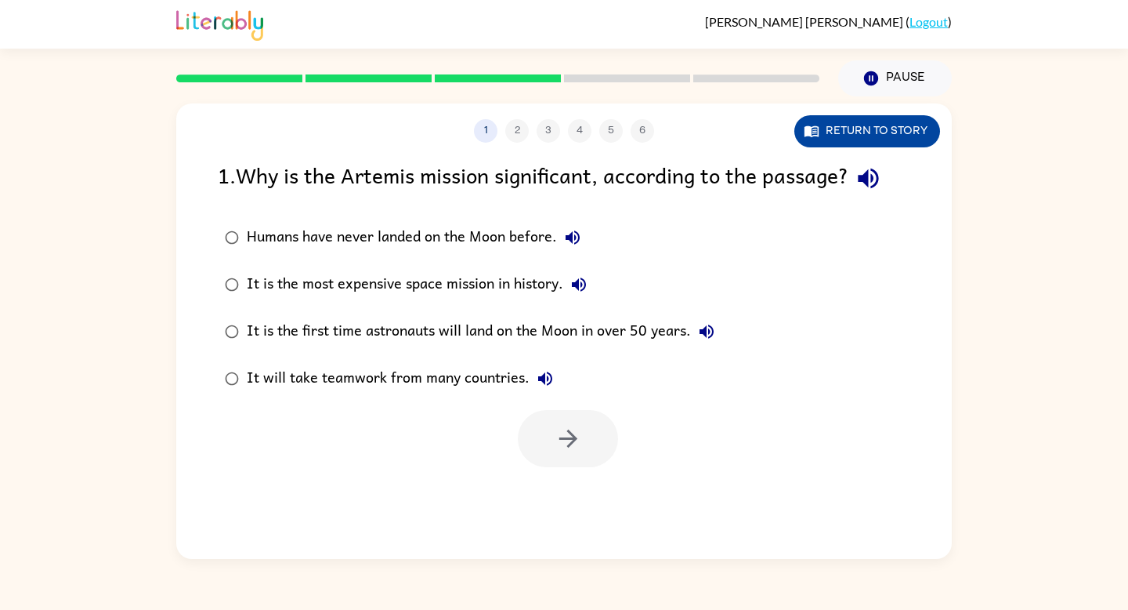
click at [897, 125] on button "Return to story" at bounding box center [868, 131] width 146 height 32
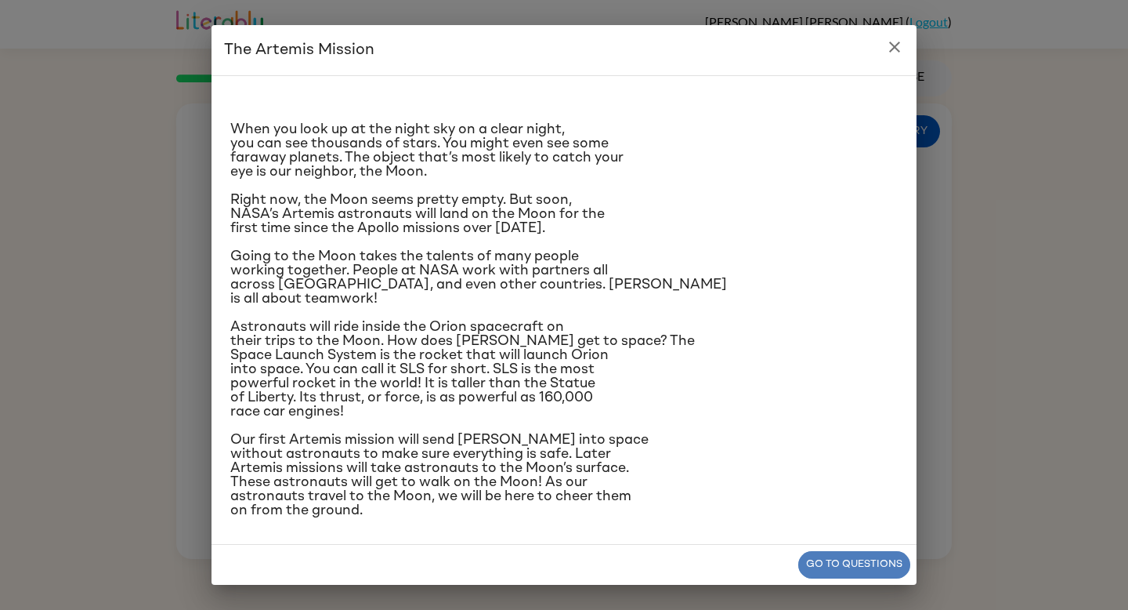
click at [904, 563] on button "Go to questions" at bounding box center [855, 564] width 112 height 27
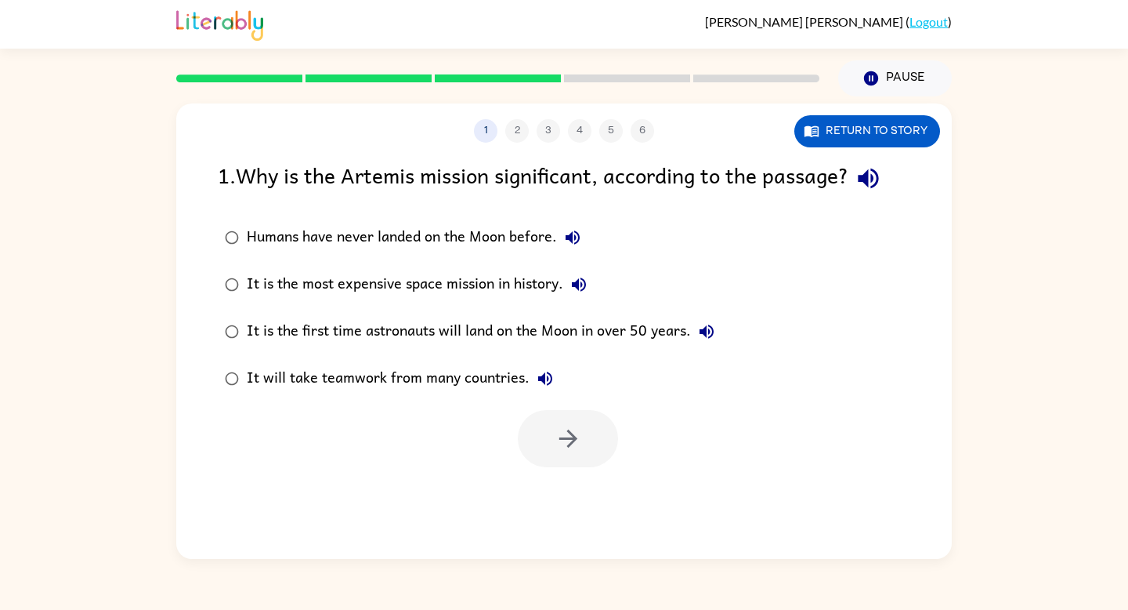
click at [498, 244] on div "Humans have never landed on the Moon before." at bounding box center [418, 237] width 342 height 31
click at [492, 291] on div "It is the most expensive space mission in history." at bounding box center [421, 284] width 348 height 31
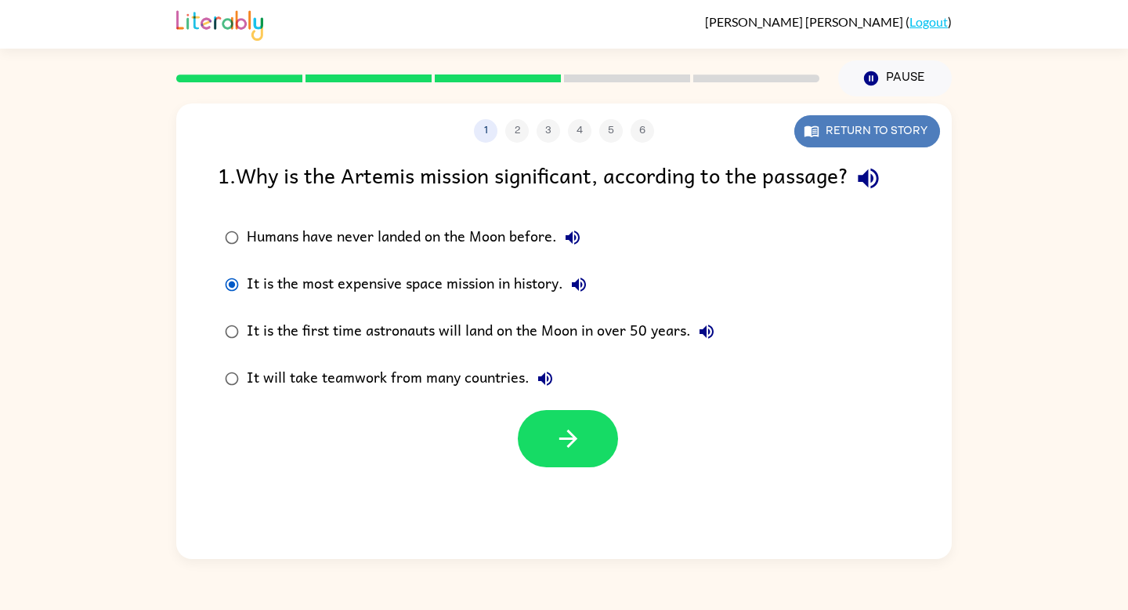
click at [886, 141] on button "Return to story" at bounding box center [868, 131] width 146 height 32
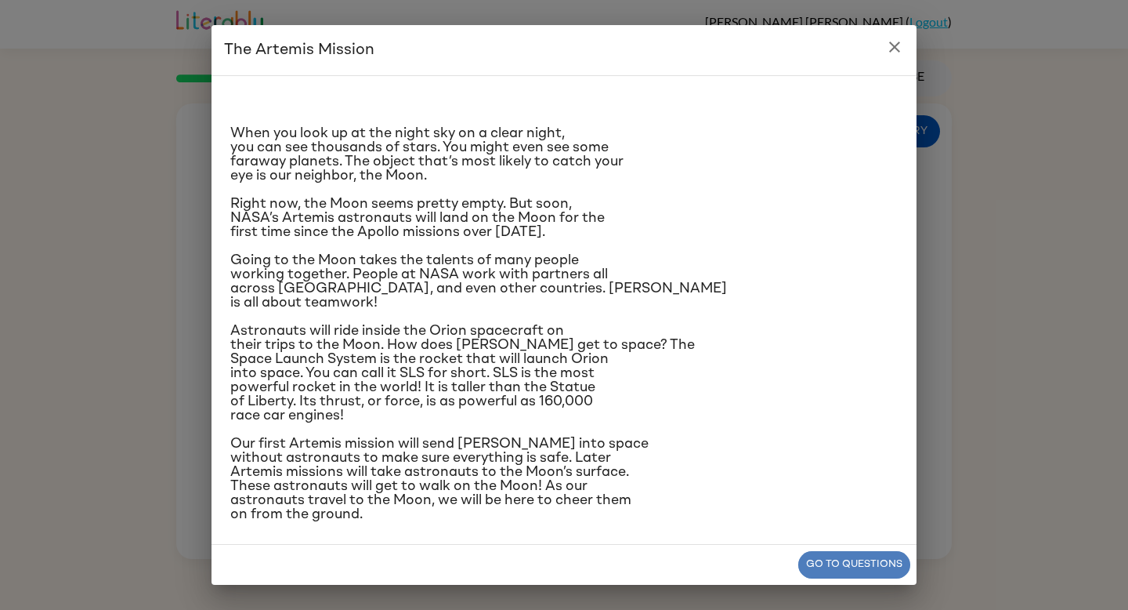
click at [856, 552] on button "Go to questions" at bounding box center [855, 564] width 112 height 27
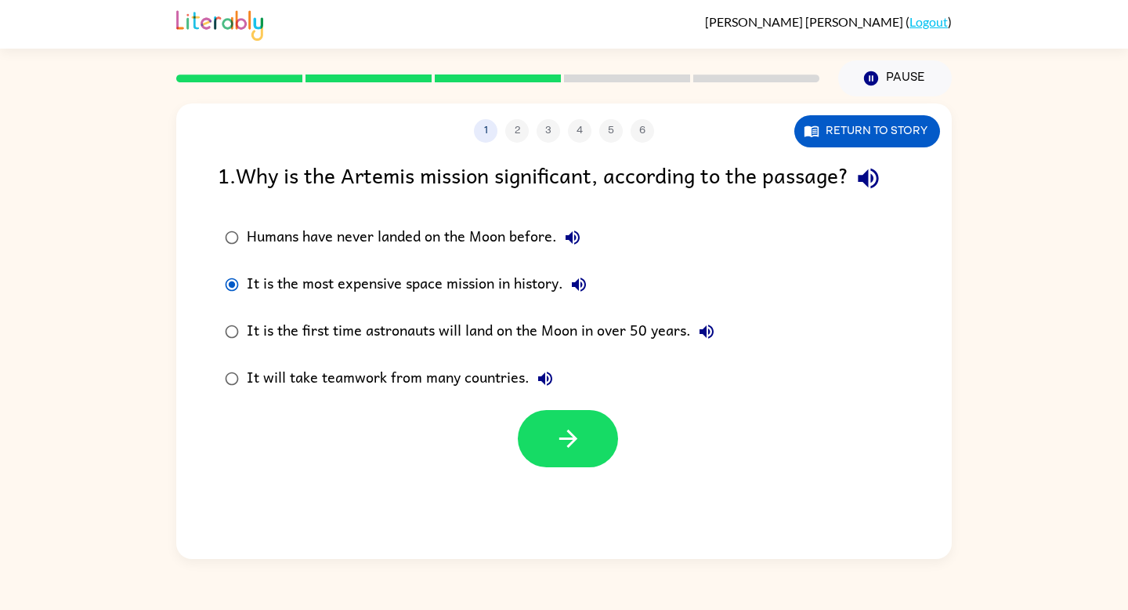
click at [323, 361] on label "It will take teamwork from many countries." at bounding box center [469, 378] width 521 height 47
click at [625, 470] on div "1 2 3 4 5 6 Return to story 1 . Why is the Artemis mission significant, accordi…" at bounding box center [564, 330] width 776 height 455
click at [564, 462] on button "button" at bounding box center [568, 438] width 100 height 57
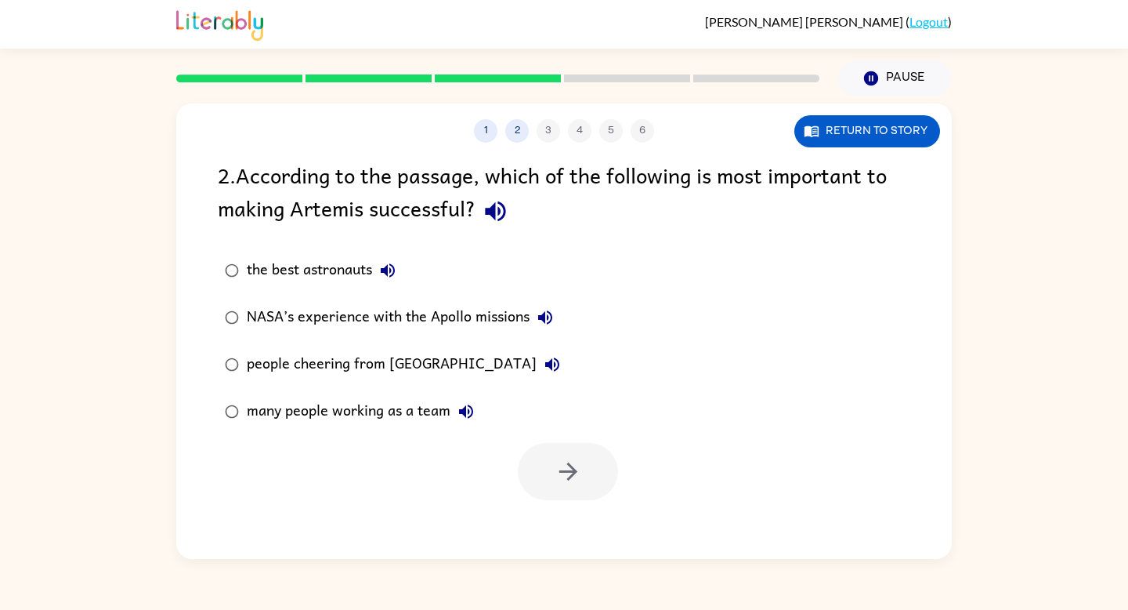
click at [319, 397] on div "many people working as a team" at bounding box center [364, 411] width 235 height 31
click at [556, 476] on icon "button" at bounding box center [568, 471] width 27 height 27
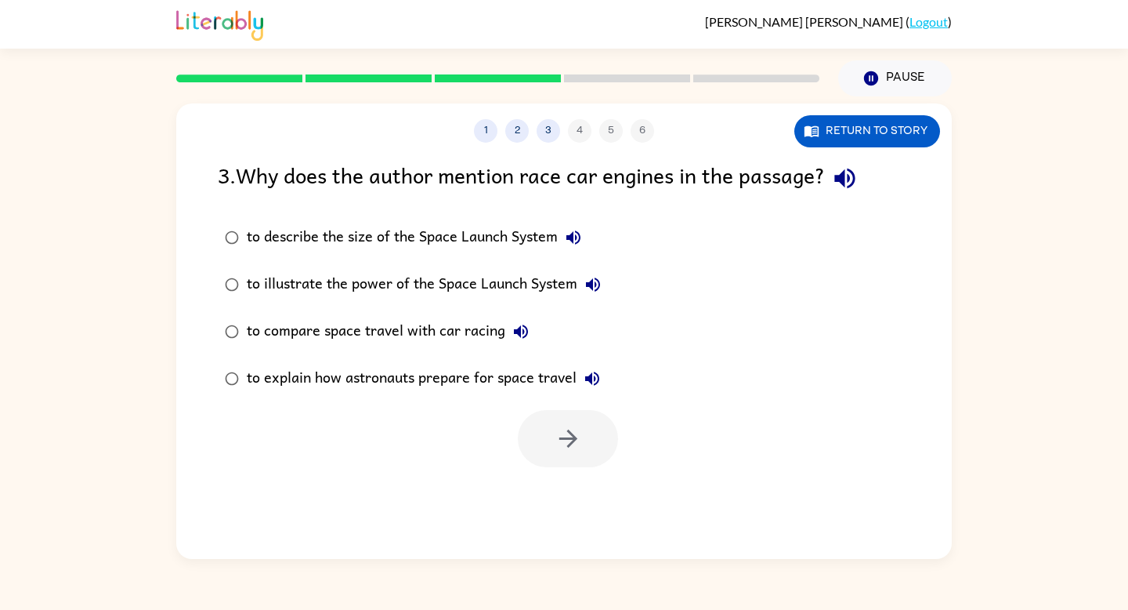
click at [452, 266] on label "to illustrate the power of the Space Launch System" at bounding box center [412, 284] width 407 height 47
click at [563, 464] on button "button" at bounding box center [568, 438] width 100 height 57
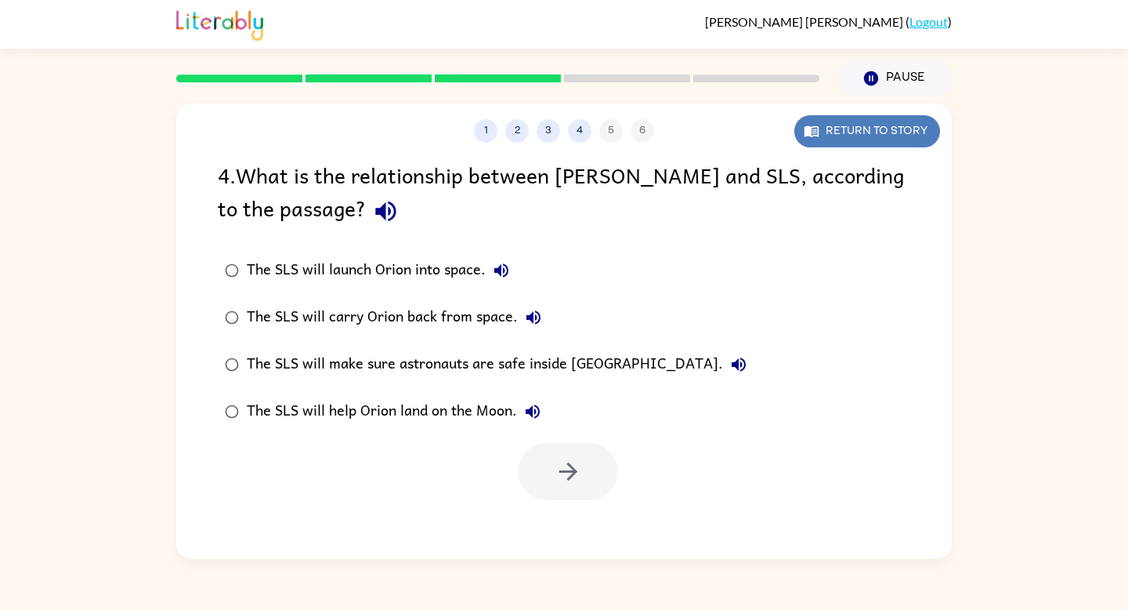
click at [840, 126] on button "Return to story" at bounding box center [868, 131] width 146 height 32
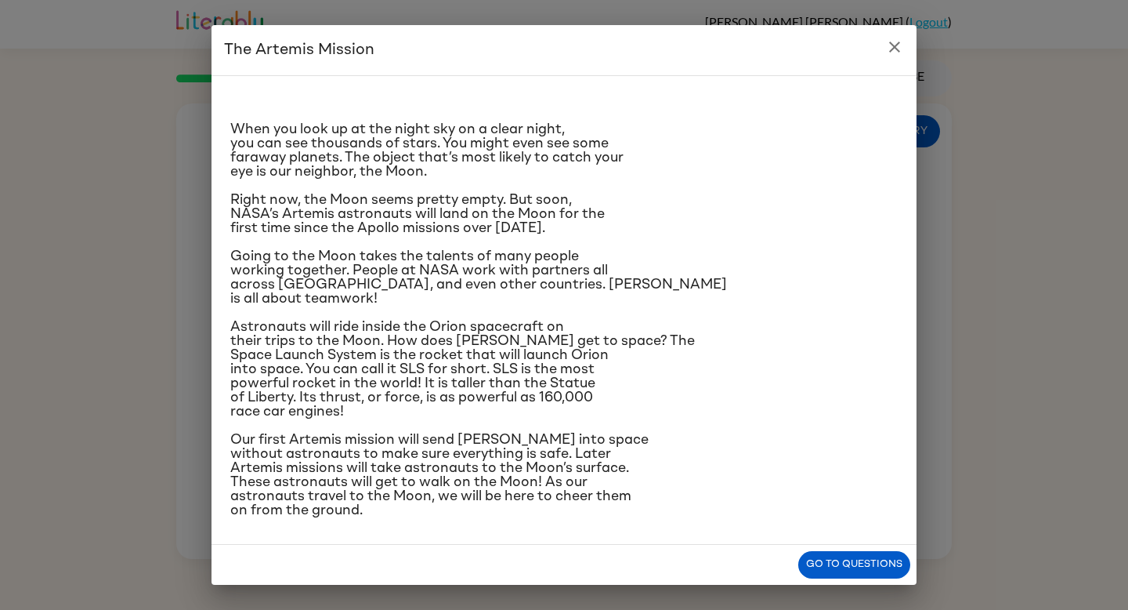
scroll to position [23, 0]
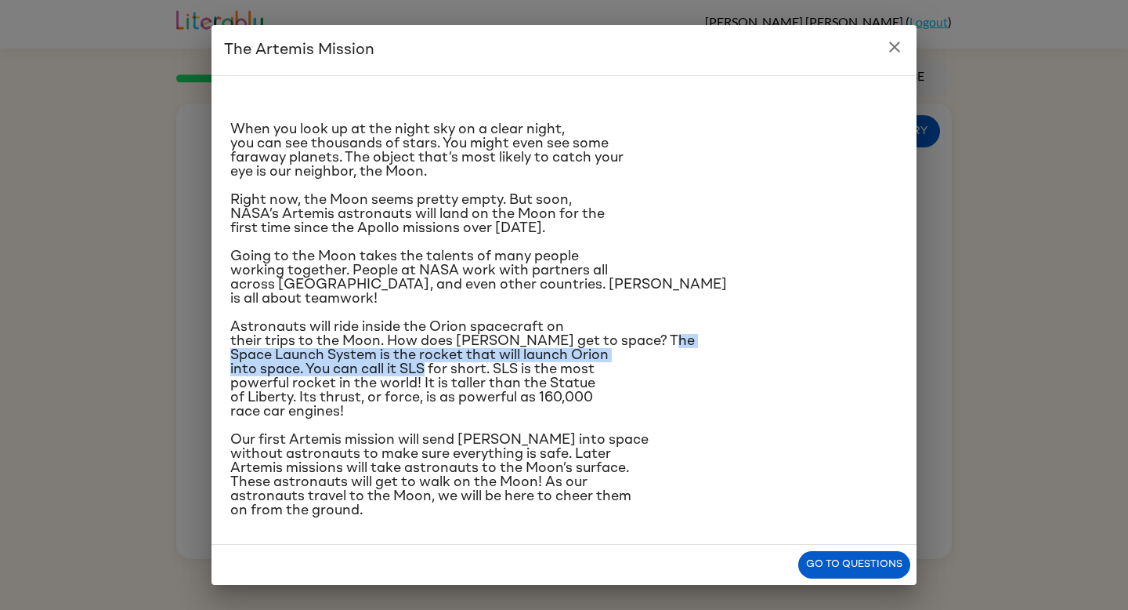
drag, startPoint x: 258, startPoint y: 404, endPoint x: 473, endPoint y: 411, distance: 215.6
click at [473, 410] on span "Astronauts will ride inside the Orion spacecraft on their trips to the Moon. Ho…" at bounding box center [462, 369] width 465 height 99
click at [842, 568] on button "Go to questions" at bounding box center [855, 564] width 112 height 27
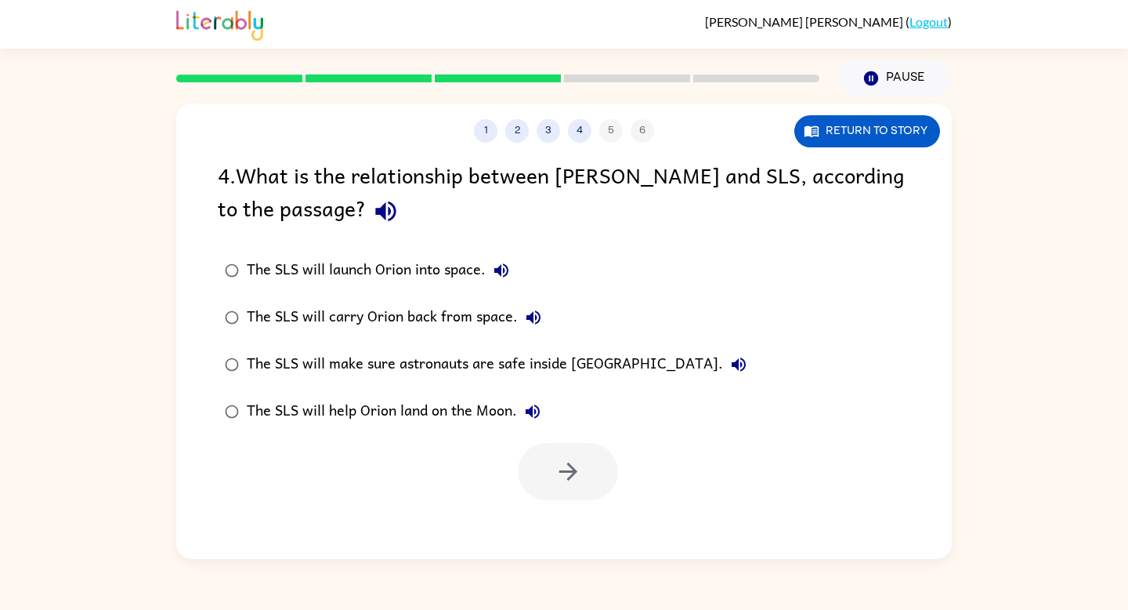
click at [303, 295] on label "The SLS will carry Orion back from space." at bounding box center [485, 317] width 553 height 47
click at [303, 275] on div "The SLS will launch Orion into space." at bounding box center [382, 270] width 270 height 31
click at [556, 485] on button "button" at bounding box center [568, 471] width 100 height 57
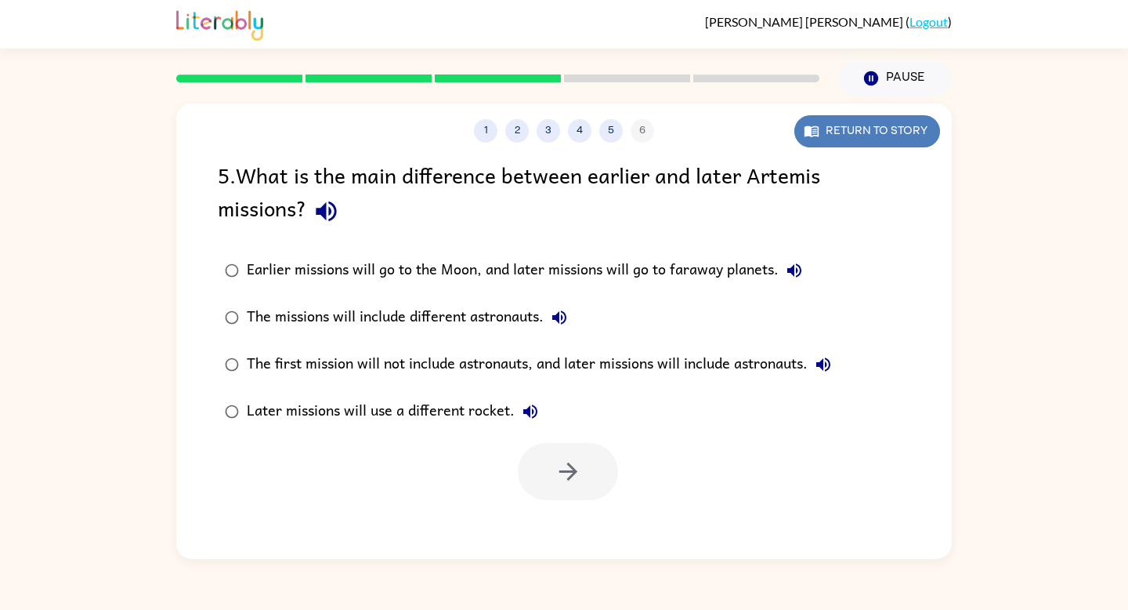
click at [839, 131] on button "Return to story" at bounding box center [868, 131] width 146 height 32
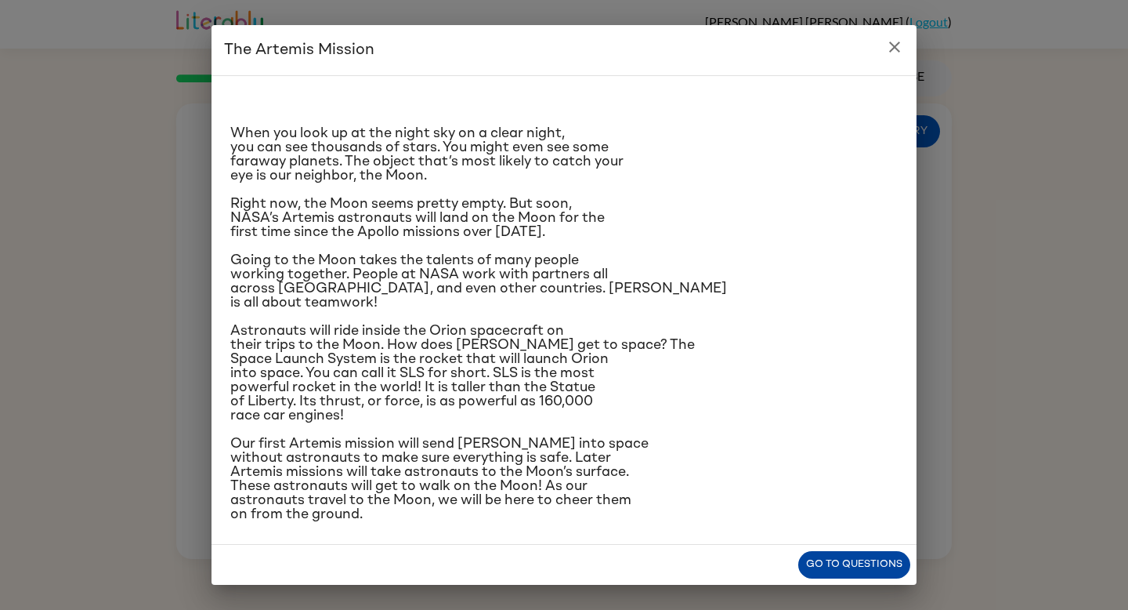
click at [860, 553] on button "Go to questions" at bounding box center [855, 564] width 112 height 27
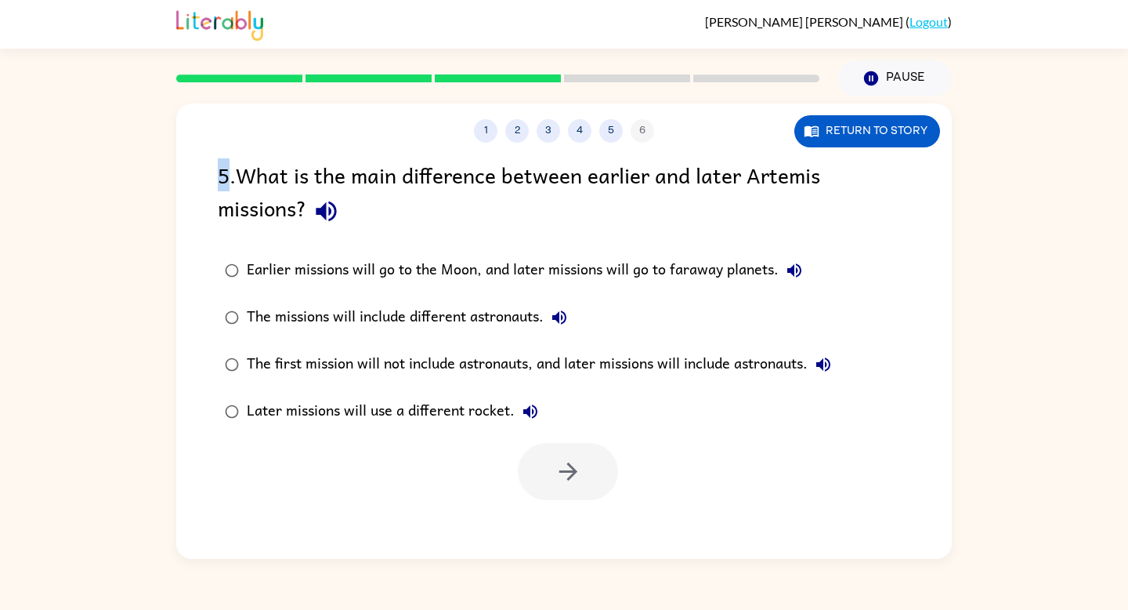
drag, startPoint x: 228, startPoint y: 175, endPoint x: 473, endPoint y: 158, distance: 245.8
click at [472, 158] on div "5 . What is the main difference between earlier and later Artemis missions?" at bounding box center [564, 194] width 693 height 73
click at [520, 143] on div "1 2 3 4 5 6 Return to story 5 . What is the main difference between earlier and…" at bounding box center [564, 330] width 776 height 455
click at [893, 130] on button "Return to story" at bounding box center [868, 131] width 146 height 32
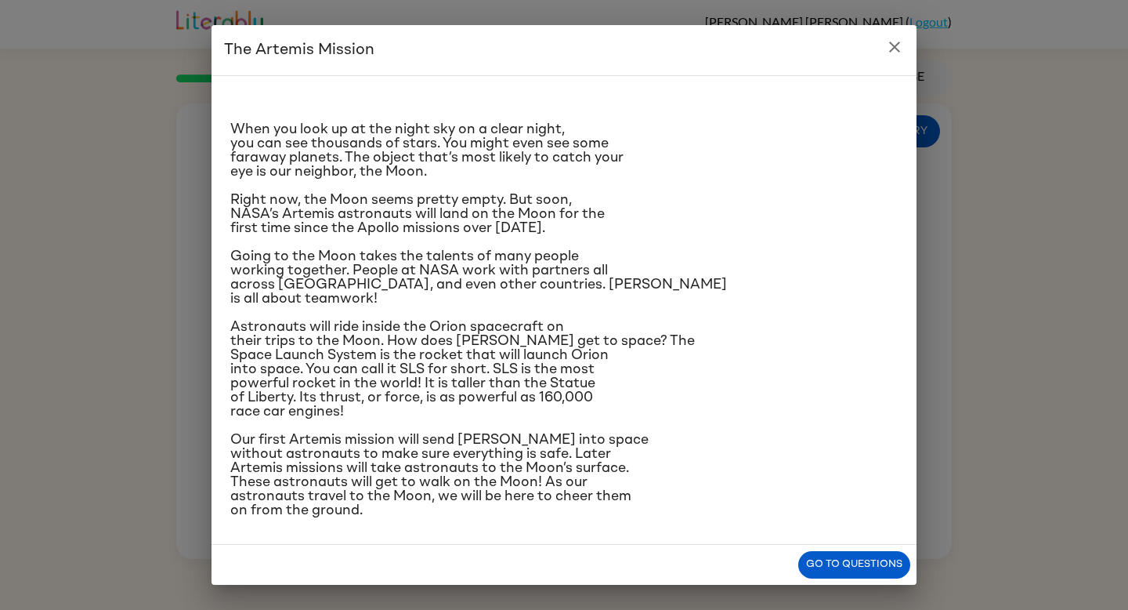
scroll to position [107, 0]
click at [349, 321] on span "Astronauts will ride inside the Orion spacecraft on their trips to the Moon. Ho…" at bounding box center [462, 369] width 465 height 99
click at [344, 321] on span "Astronauts will ride inside the Orion spacecraft on their trips to the Moon. Ho…" at bounding box center [462, 369] width 465 height 99
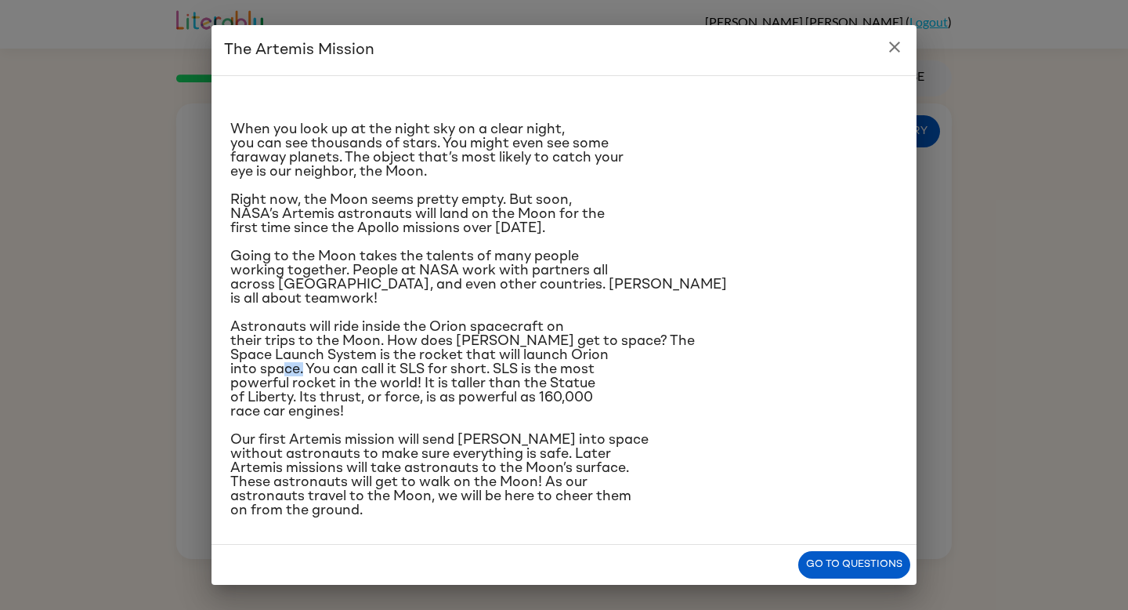
click at [344, 321] on span "Astronauts will ride inside the Orion spacecraft on their trips to the Moon. Ho…" at bounding box center [462, 369] width 465 height 99
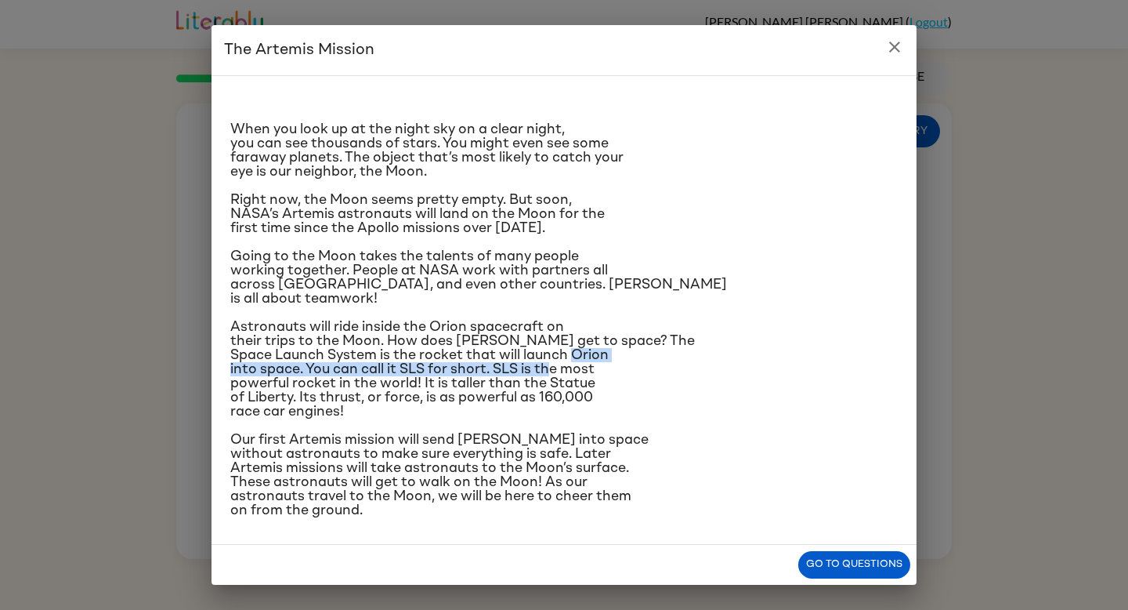
click at [344, 321] on span "Astronauts will ride inside the Orion spacecraft on their trips to the Moon. Ho…" at bounding box center [462, 369] width 465 height 99
click at [332, 321] on span "Astronauts will ride inside the Orion spacecraft on their trips to the Moon. Ho…" at bounding box center [462, 369] width 465 height 99
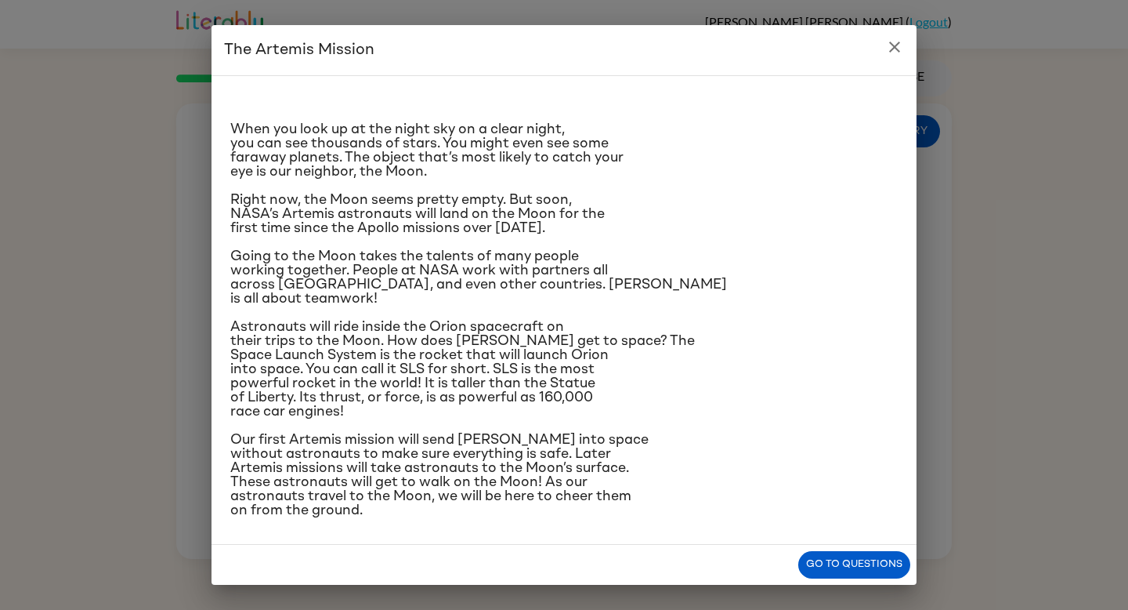
click at [378, 362] on span "Astronauts will ride inside the Orion spacecraft on their trips to the Moon. Ho…" at bounding box center [462, 369] width 465 height 99
click at [836, 564] on button "Go to questions" at bounding box center [855, 564] width 112 height 27
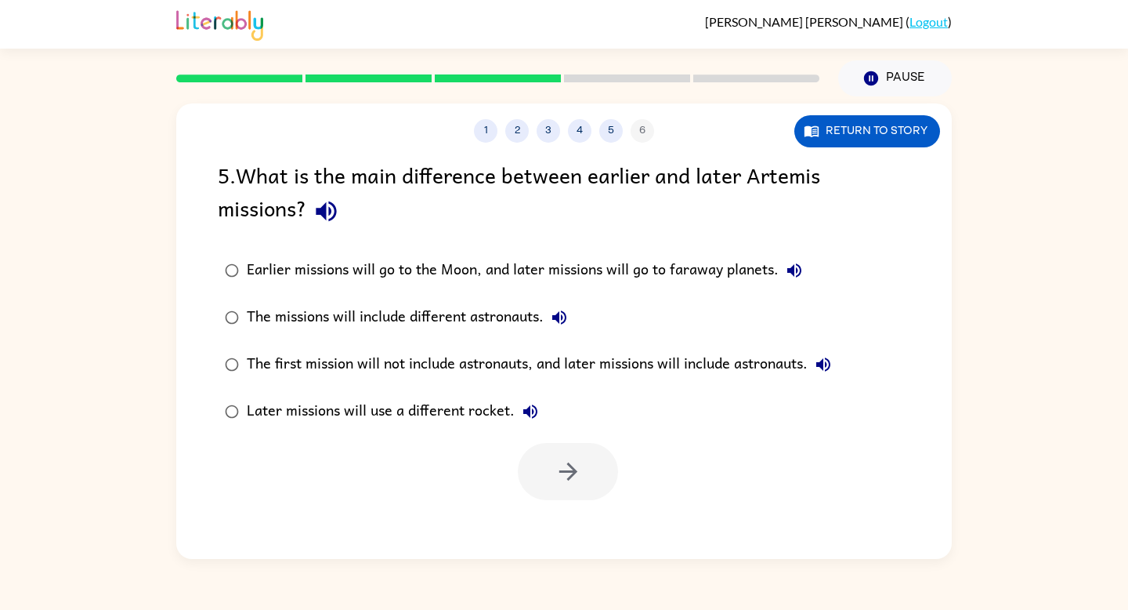
click at [393, 289] on label "Earlier missions will go to the Moon, and later missions will go to faraway pla…" at bounding box center [528, 270] width 638 height 47
click at [387, 310] on div "The missions will include different astronauts." at bounding box center [411, 317] width 328 height 31
click at [482, 412] on div "Later missions will use a different rocket." at bounding box center [396, 411] width 299 height 31
click at [505, 368] on div "The first mission will not include astronauts, and later missions will include …" at bounding box center [543, 364] width 592 height 31
click at [552, 463] on button "button" at bounding box center [568, 471] width 100 height 57
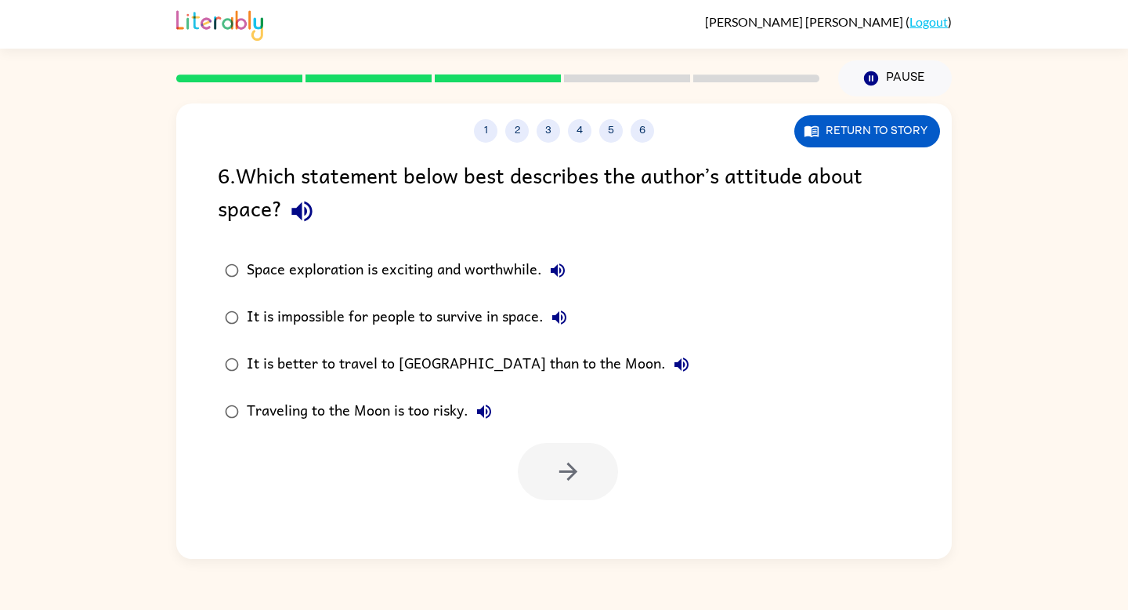
click at [382, 259] on div "Space exploration is exciting and worthwhile." at bounding box center [410, 270] width 327 height 31
click at [552, 459] on button "button" at bounding box center [568, 471] width 100 height 57
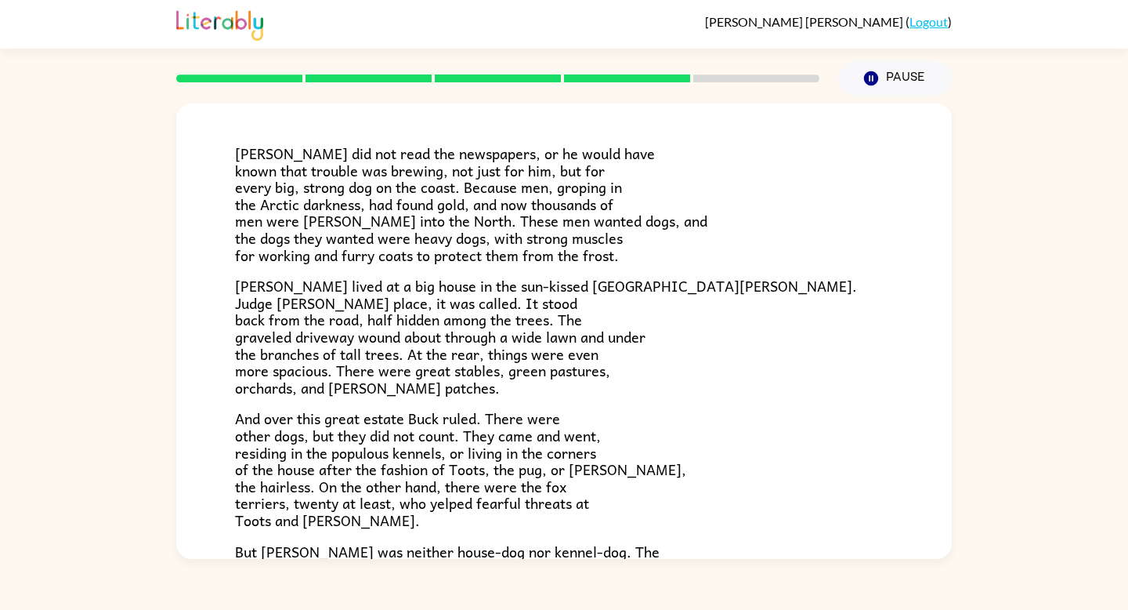
scroll to position [292, 0]
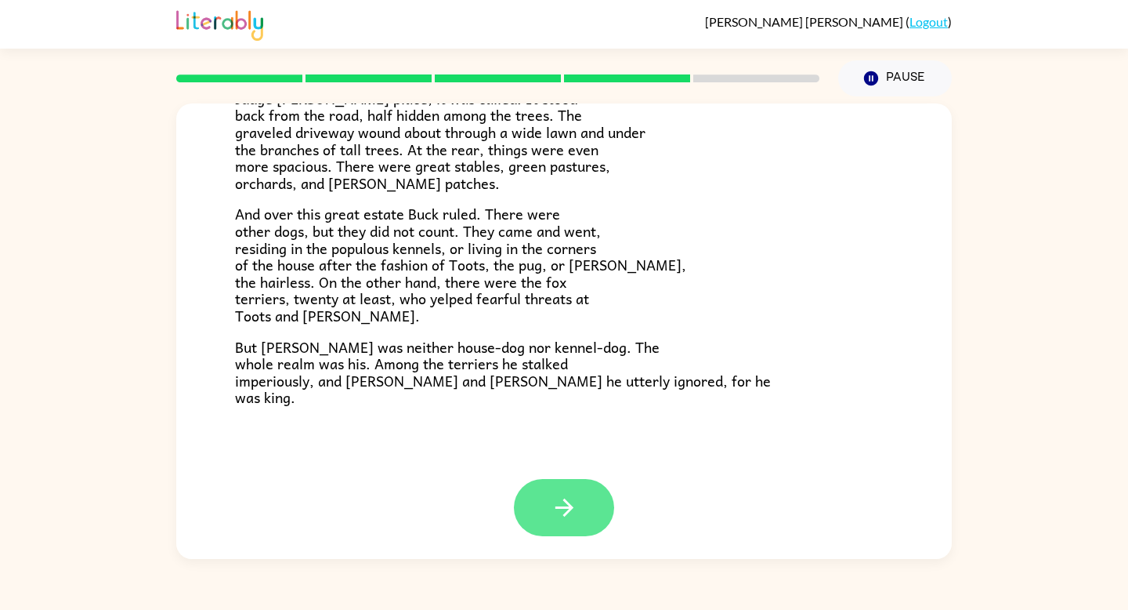
click at [542, 500] on button "button" at bounding box center [564, 507] width 100 height 57
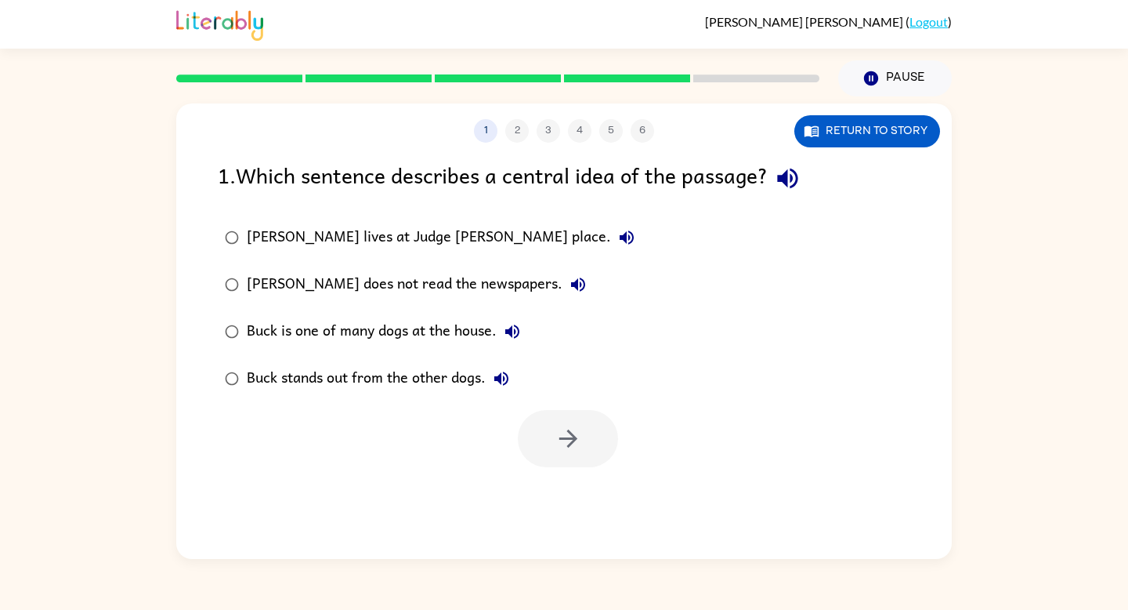
scroll to position [0, 0]
click at [809, 132] on icon "button" at bounding box center [812, 131] width 14 height 11
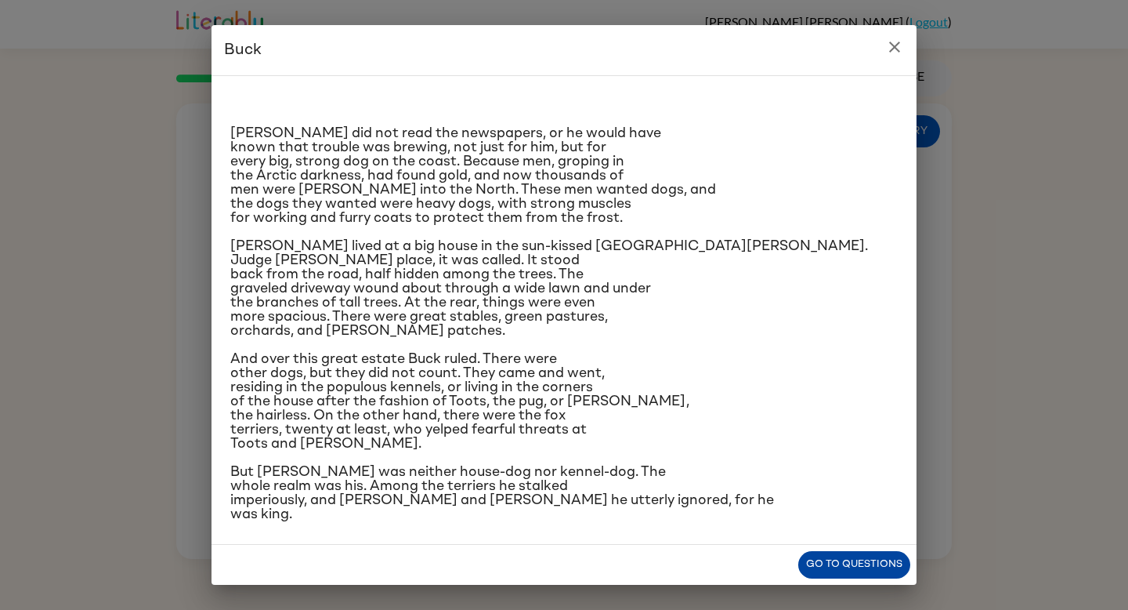
click at [828, 560] on button "Go to questions" at bounding box center [855, 564] width 112 height 27
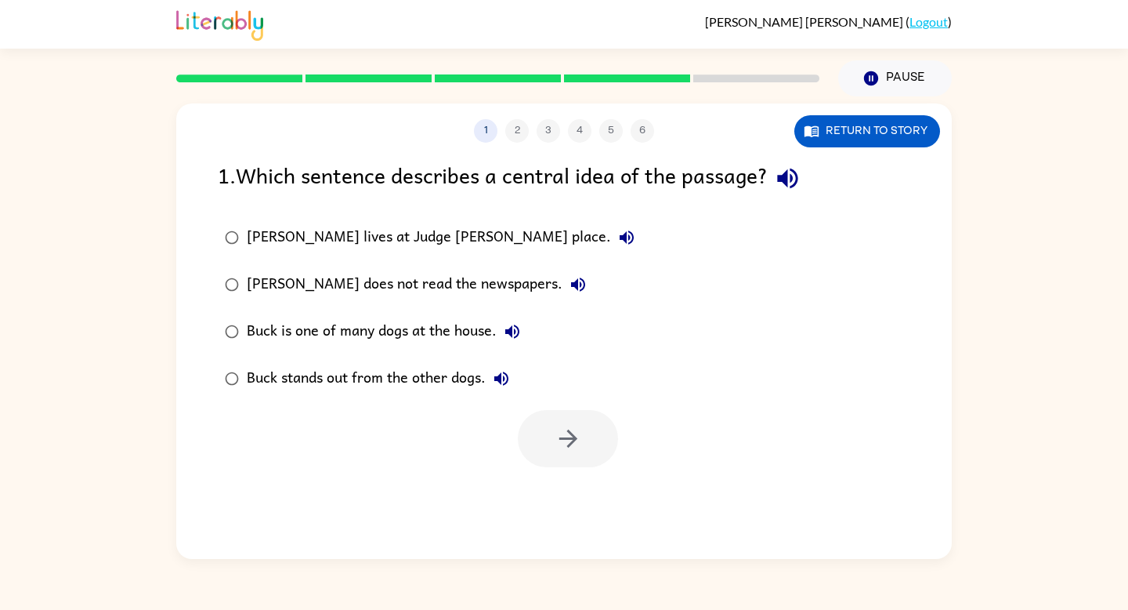
click at [353, 245] on div "[PERSON_NAME] lives at Judge [PERSON_NAME] place." at bounding box center [445, 237] width 396 height 31
click at [372, 295] on div "[PERSON_NAME] does not read the newspapers." at bounding box center [420, 284] width 347 height 31
click at [387, 355] on label "Buck stands out from the other dogs." at bounding box center [429, 378] width 441 height 47
click at [451, 328] on div "Buck is one of many dogs at the house." at bounding box center [387, 331] width 281 height 31
click at [460, 393] on div "Buck stands out from the other dogs." at bounding box center [382, 378] width 270 height 31
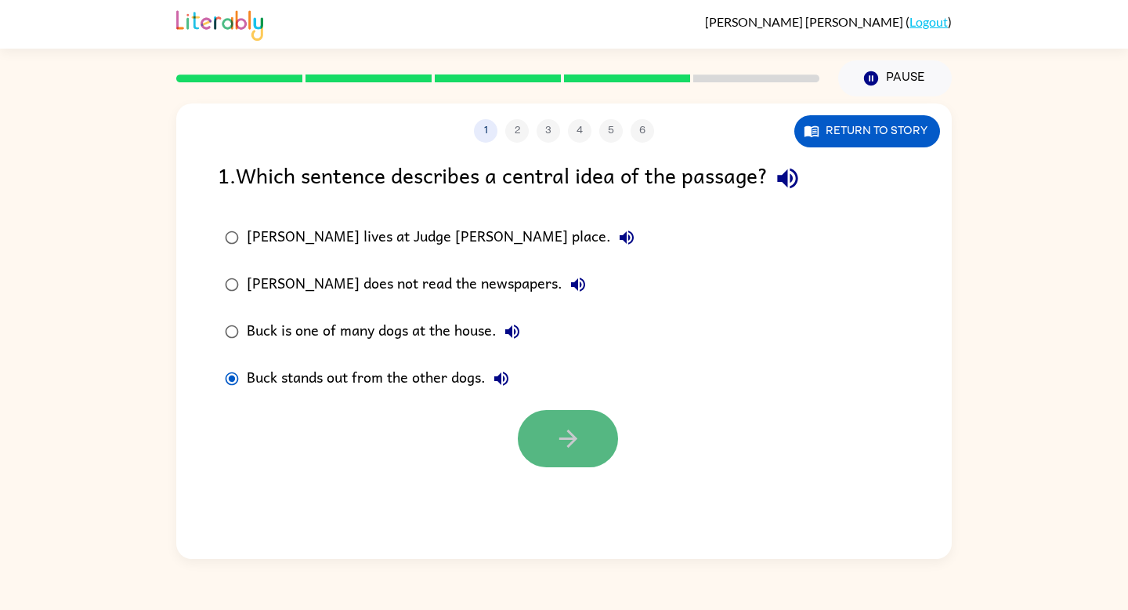
click at [595, 451] on button "button" at bounding box center [568, 438] width 100 height 57
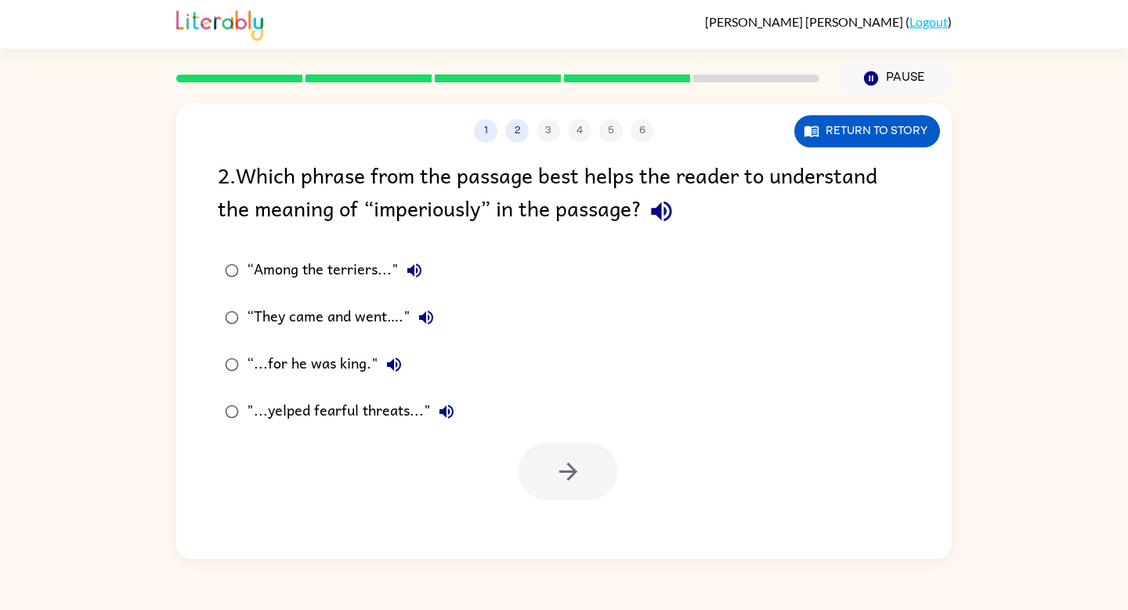
click at [328, 426] on label ""...yelped fearful threats..."" at bounding box center [339, 411] width 261 height 47
click at [558, 460] on icon "button" at bounding box center [568, 471] width 27 height 27
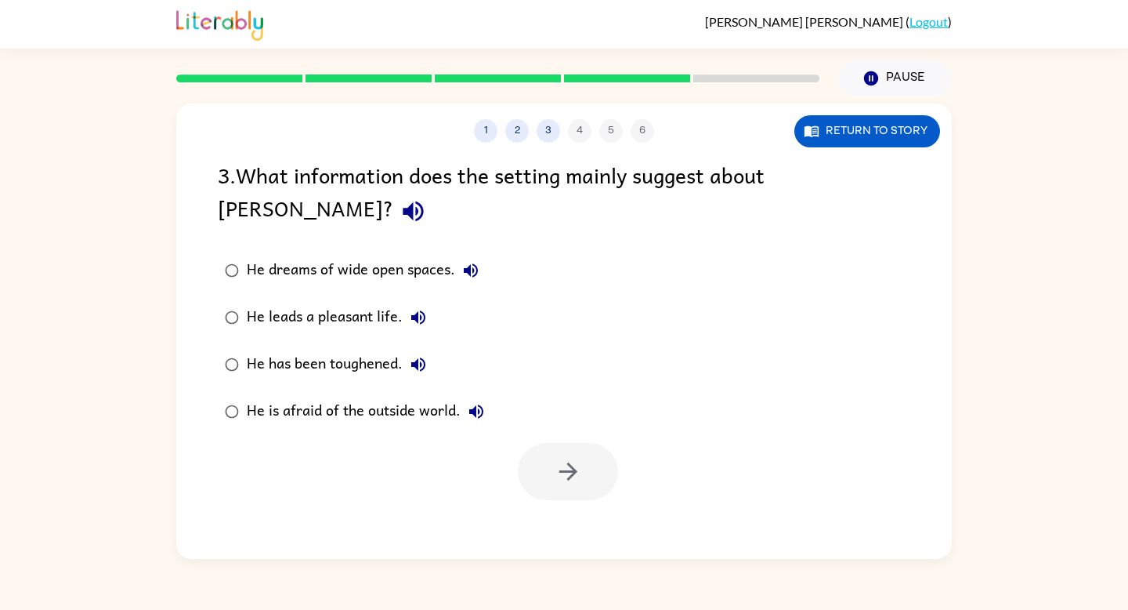
click at [393, 255] on div "He dreams of wide open spaces." at bounding box center [367, 270] width 240 height 31
click at [375, 302] on div "He leads a pleasant life." at bounding box center [340, 317] width 187 height 31
click at [378, 349] on div "He has been toughened." at bounding box center [340, 364] width 187 height 31
click at [391, 396] on div "He is afraid of the outside world." at bounding box center [369, 411] width 245 height 31
click at [349, 302] on div "He leads a pleasant life." at bounding box center [340, 317] width 187 height 31
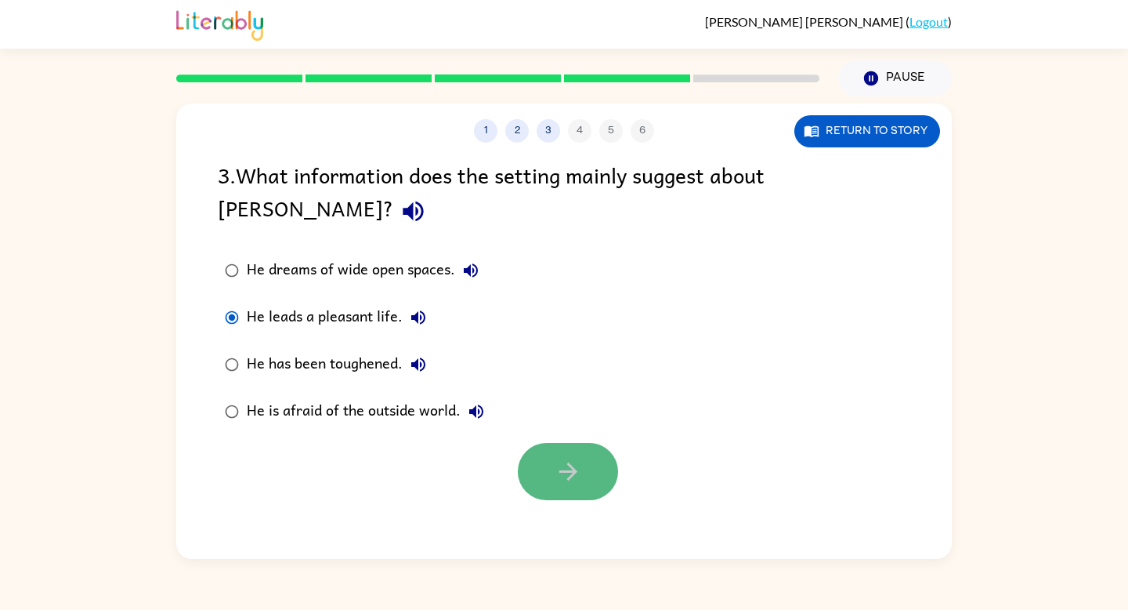
click at [552, 443] on button "button" at bounding box center [568, 471] width 100 height 57
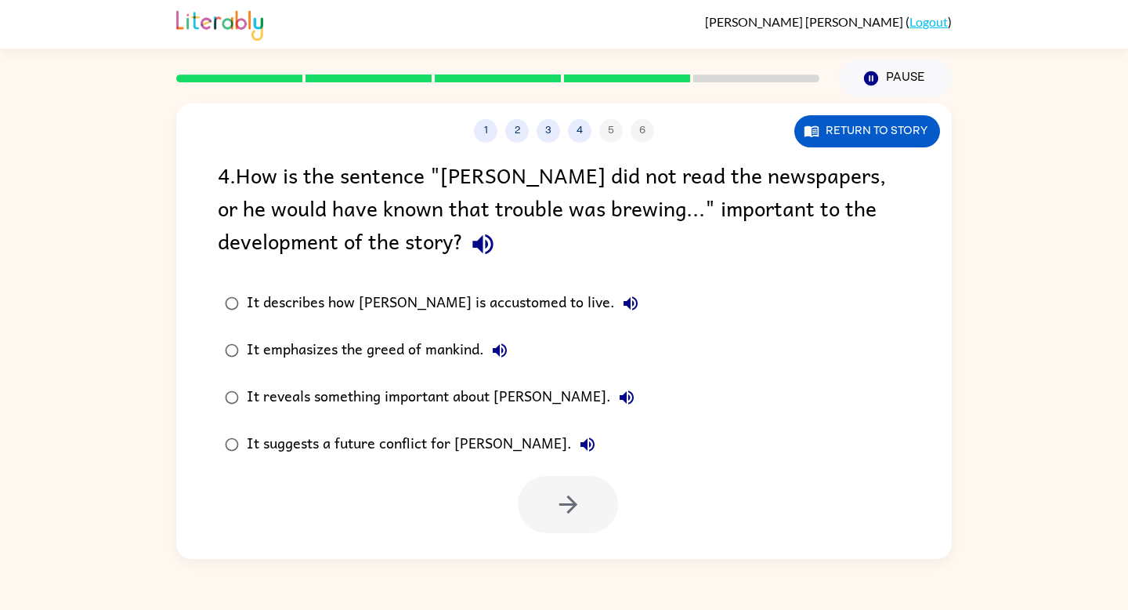
drag, startPoint x: 350, startPoint y: 233, endPoint x: 204, endPoint y: 281, distance: 154.1
click at [204, 281] on div "4 . How is the sentence "[PERSON_NAME] did not read the newspapers, or he would…" at bounding box center [564, 345] width 776 height 375
click at [246, 265] on div "4 . How is the sentence "[PERSON_NAME] did not read the newspapers, or he would…" at bounding box center [564, 345] width 776 height 375
click at [469, 254] on icon "button" at bounding box center [482, 243] width 27 height 27
click at [615, 302] on button "It describes how [PERSON_NAME] is accustomed to live." at bounding box center [630, 303] width 31 height 31
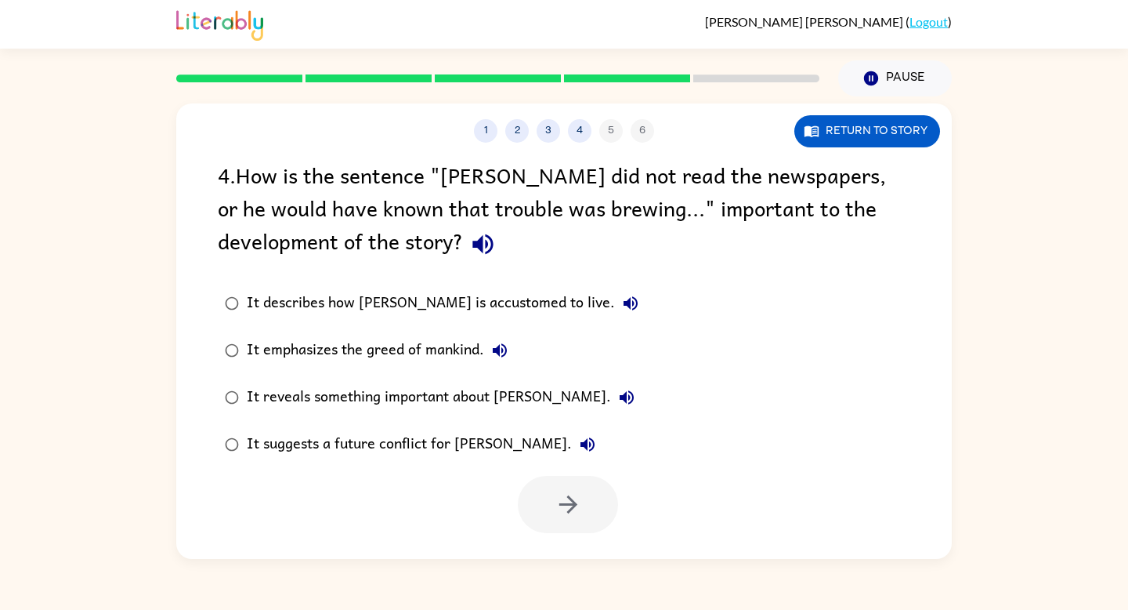
click at [434, 379] on label "It reveals something important about [PERSON_NAME]." at bounding box center [431, 397] width 445 height 47
click at [463, 440] on div "It suggests a future conflict for [PERSON_NAME]." at bounding box center [425, 444] width 357 height 31
click at [534, 474] on div at bounding box center [564, 500] width 776 height 65
click at [540, 474] on div at bounding box center [564, 500] width 776 height 65
click at [559, 505] on icon "button" at bounding box center [568, 504] width 27 height 27
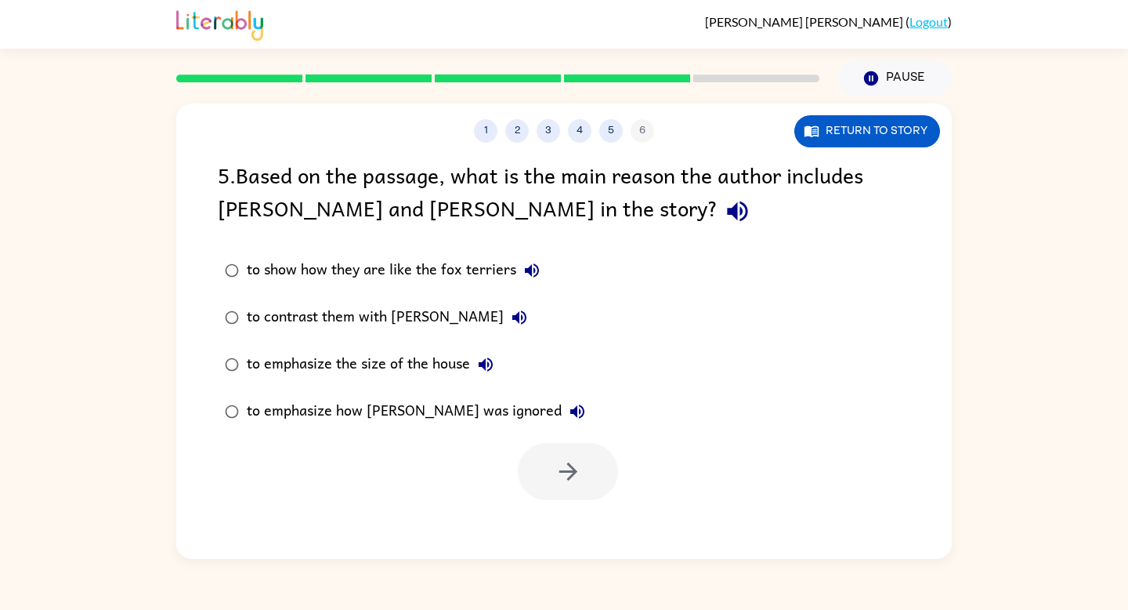
click at [502, 170] on div "5 . Based on the passage, what is the main reason the author includes Toots and…" at bounding box center [564, 194] width 693 height 73
click at [356, 318] on div "to contrast them with [PERSON_NAME]" at bounding box center [391, 317] width 288 height 31
click at [574, 460] on icon "button" at bounding box center [568, 471] width 27 height 27
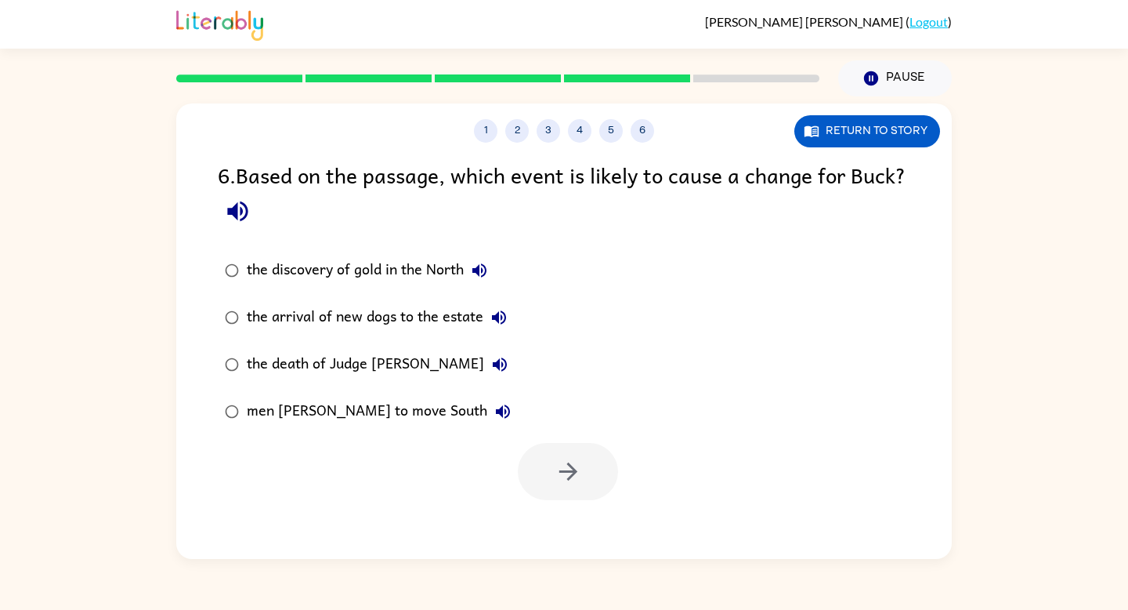
click at [321, 316] on div "the arrival of new dogs to the estate" at bounding box center [381, 317] width 268 height 31
click at [342, 380] on label "the death of Judge [PERSON_NAME]" at bounding box center [367, 364] width 317 height 47
click at [351, 362] on div "the death of Judge [PERSON_NAME]" at bounding box center [381, 364] width 269 height 31
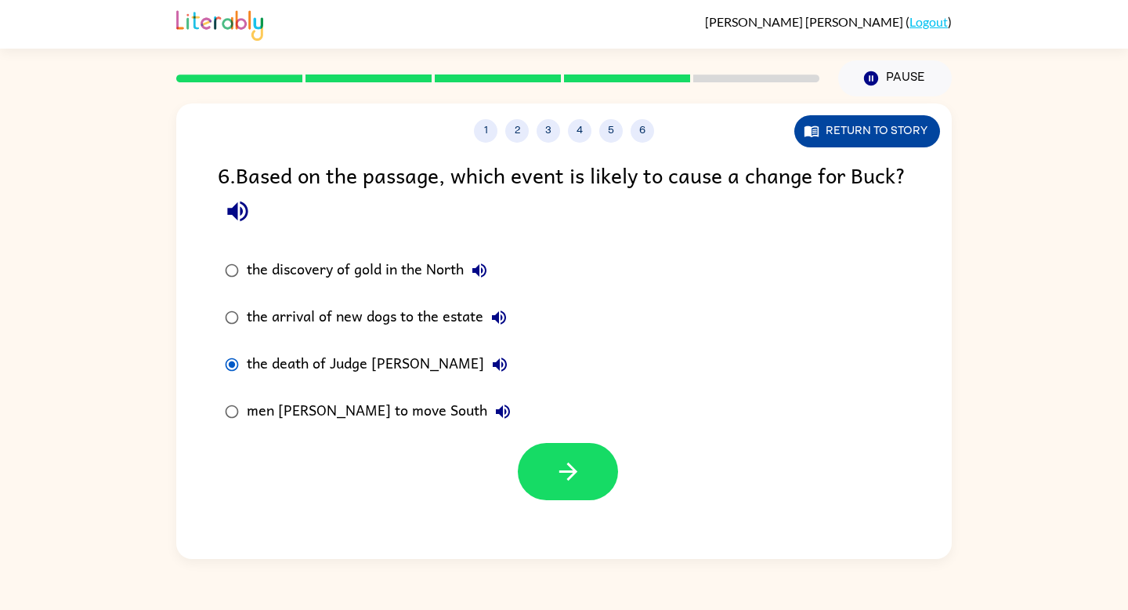
click at [824, 143] on button "Return to story" at bounding box center [868, 131] width 146 height 32
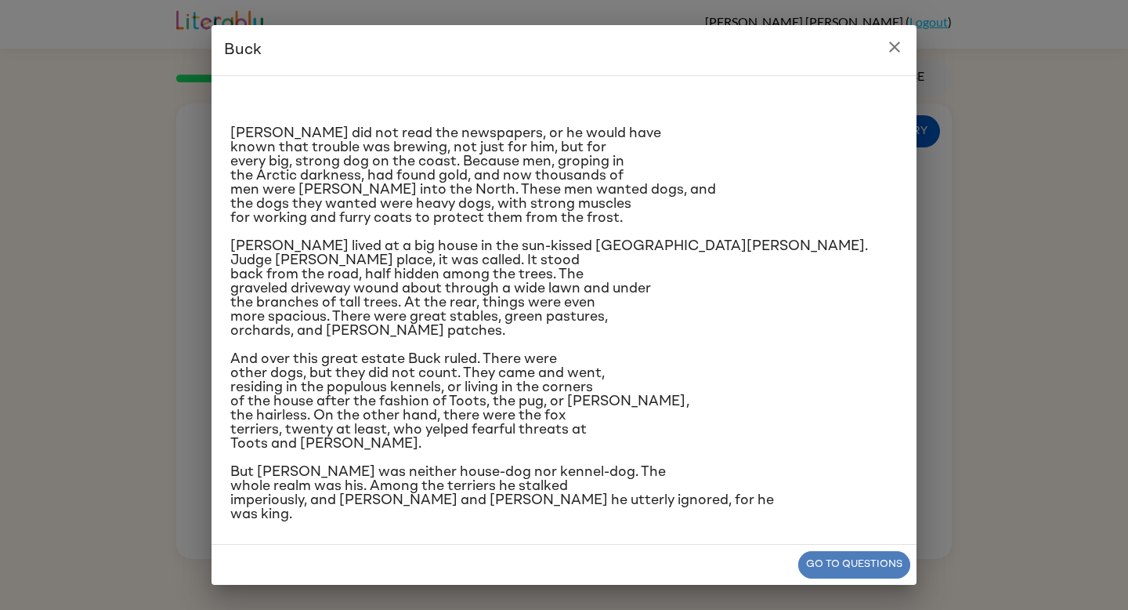
click at [804, 560] on button "Go to questions" at bounding box center [855, 564] width 112 height 27
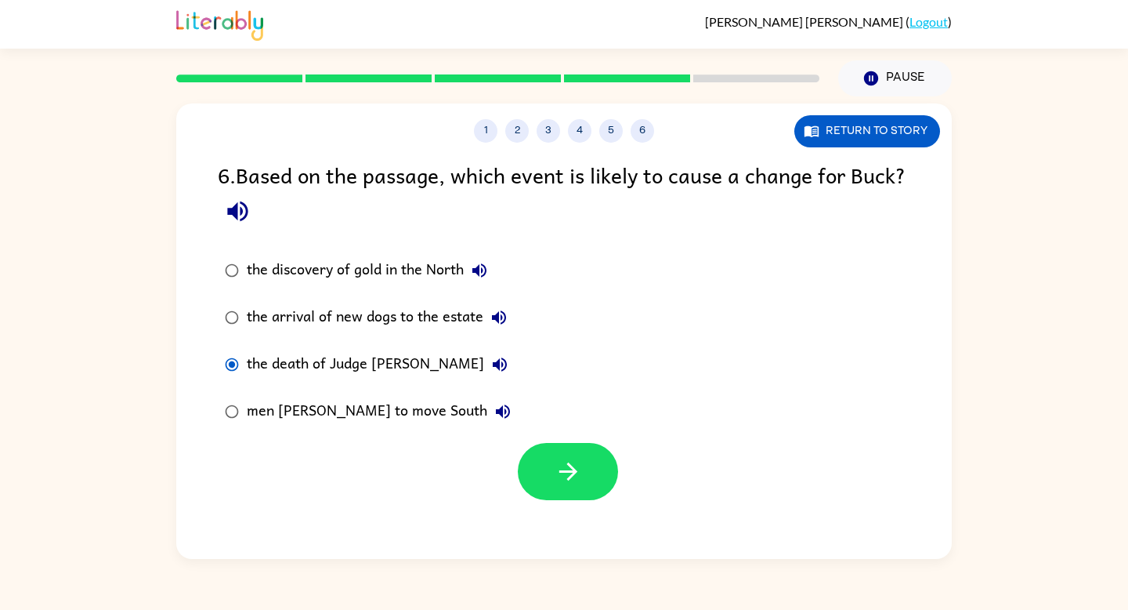
click at [292, 403] on div "men [PERSON_NAME] to move South" at bounding box center [383, 411] width 272 height 31
click at [292, 306] on div "the arrival of new dogs to the estate" at bounding box center [381, 317] width 268 height 31
click at [383, 411] on div "men [PERSON_NAME] to move South" at bounding box center [383, 411] width 272 height 31
click at [562, 456] on button "button" at bounding box center [568, 471] width 100 height 57
